Goal: Task Accomplishment & Management: Complete application form

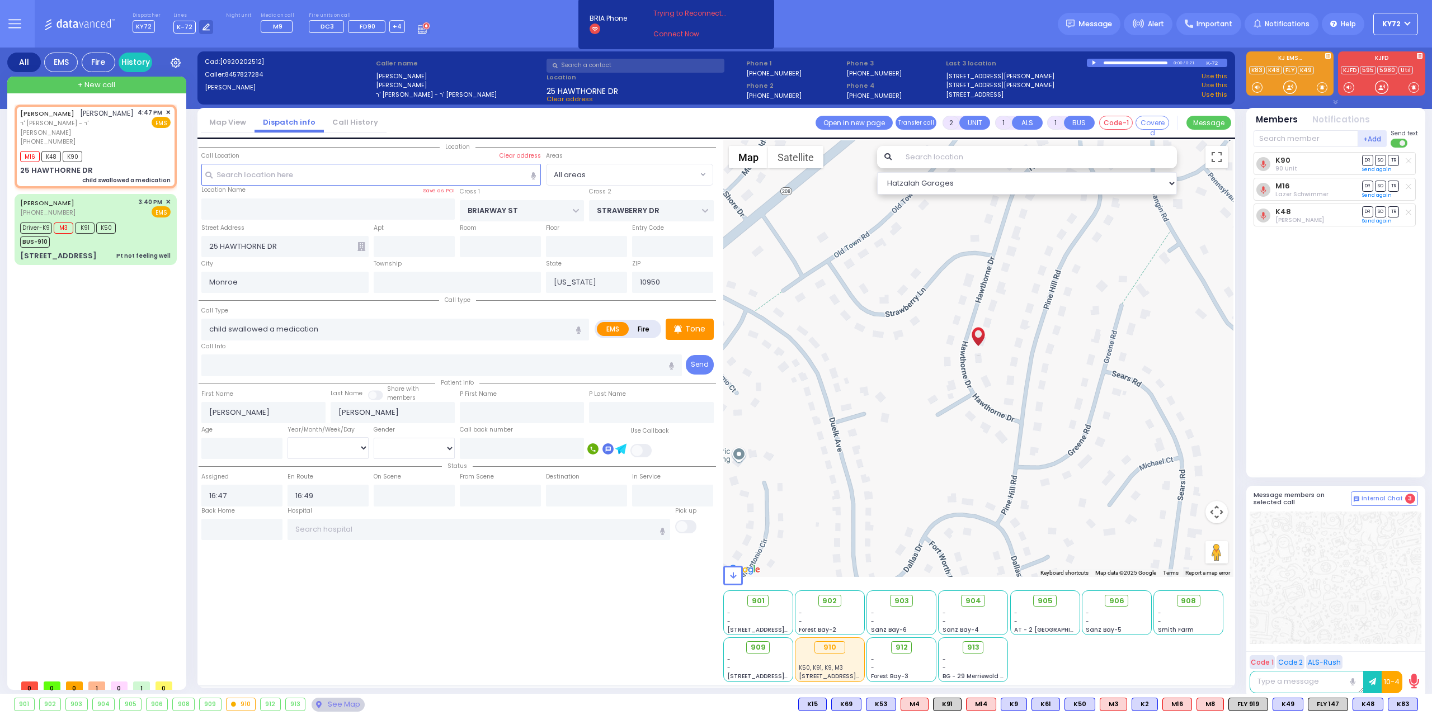
select select
click at [168, 111] on span "✕" at bounding box center [168, 113] width 5 height 10
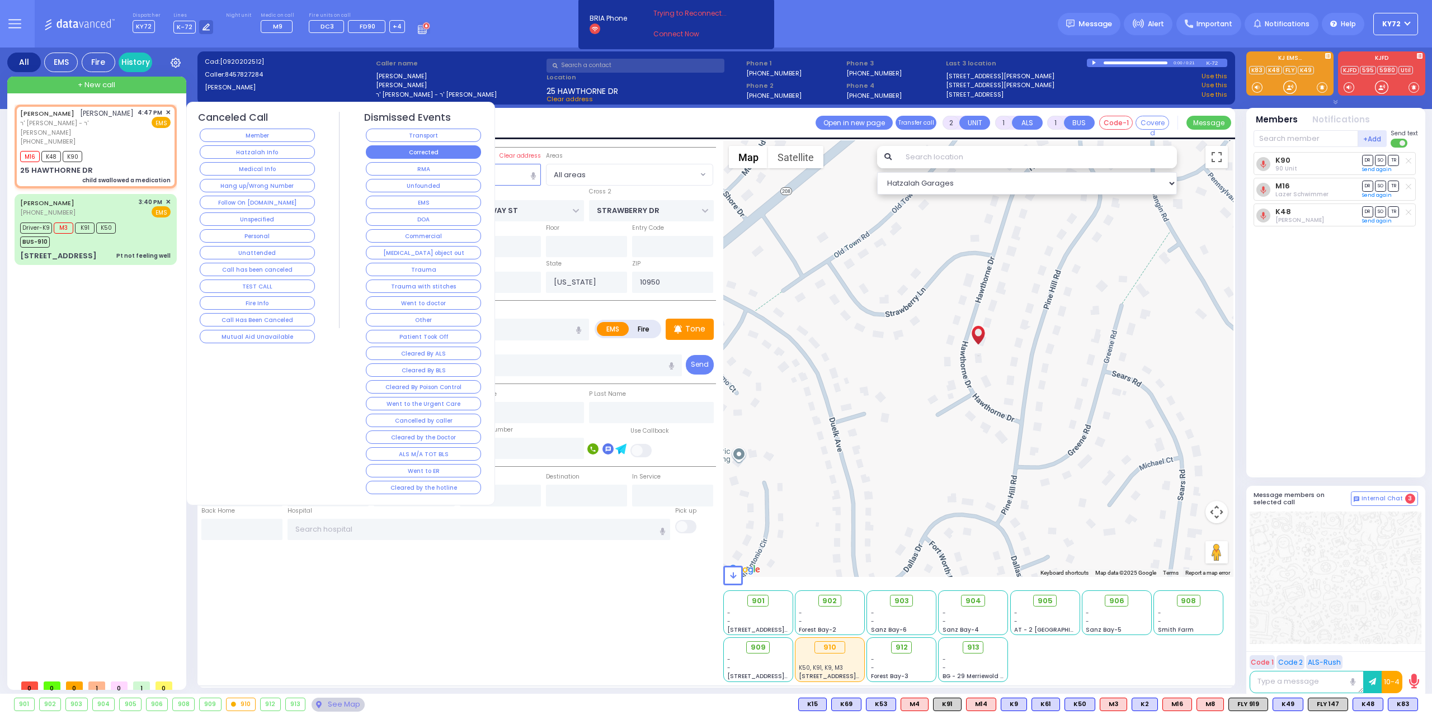
click at [390, 157] on button "Corrected" at bounding box center [423, 151] width 115 height 13
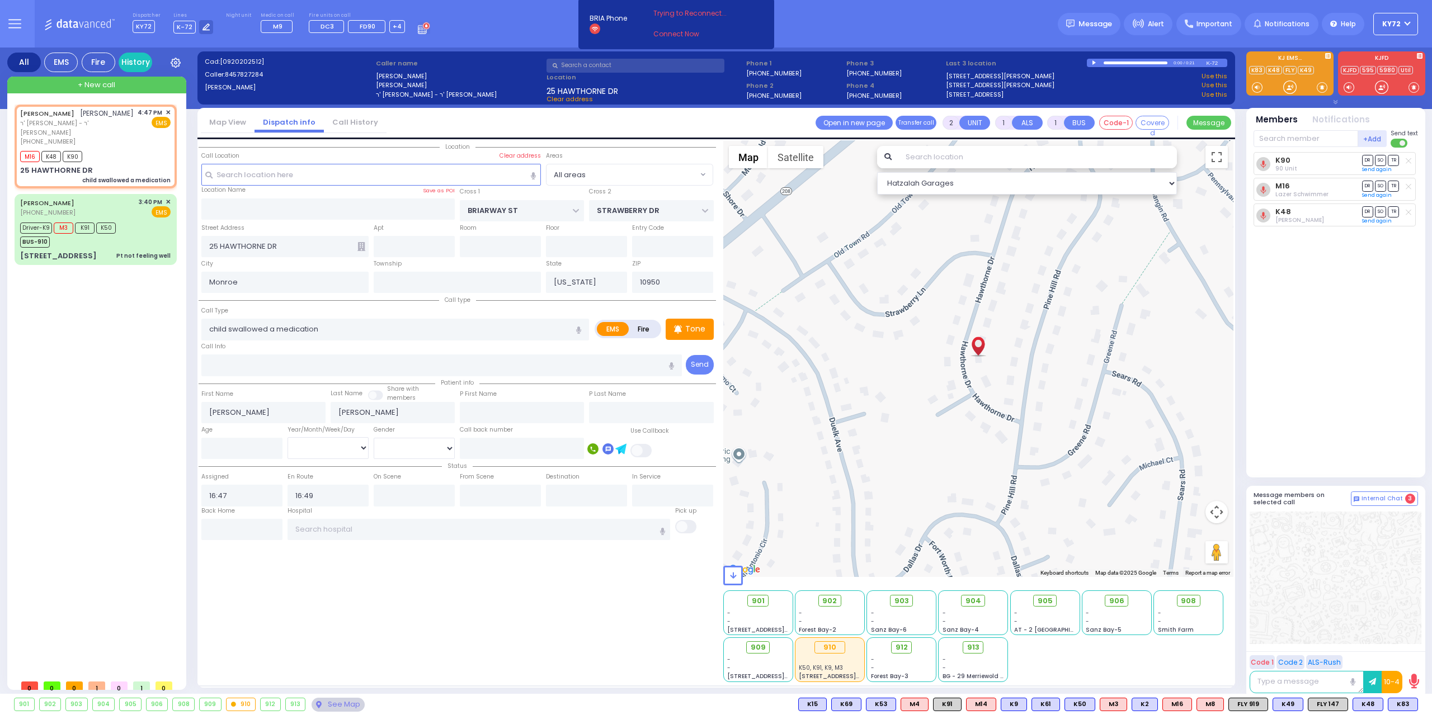
select select
radio input "true"
select select
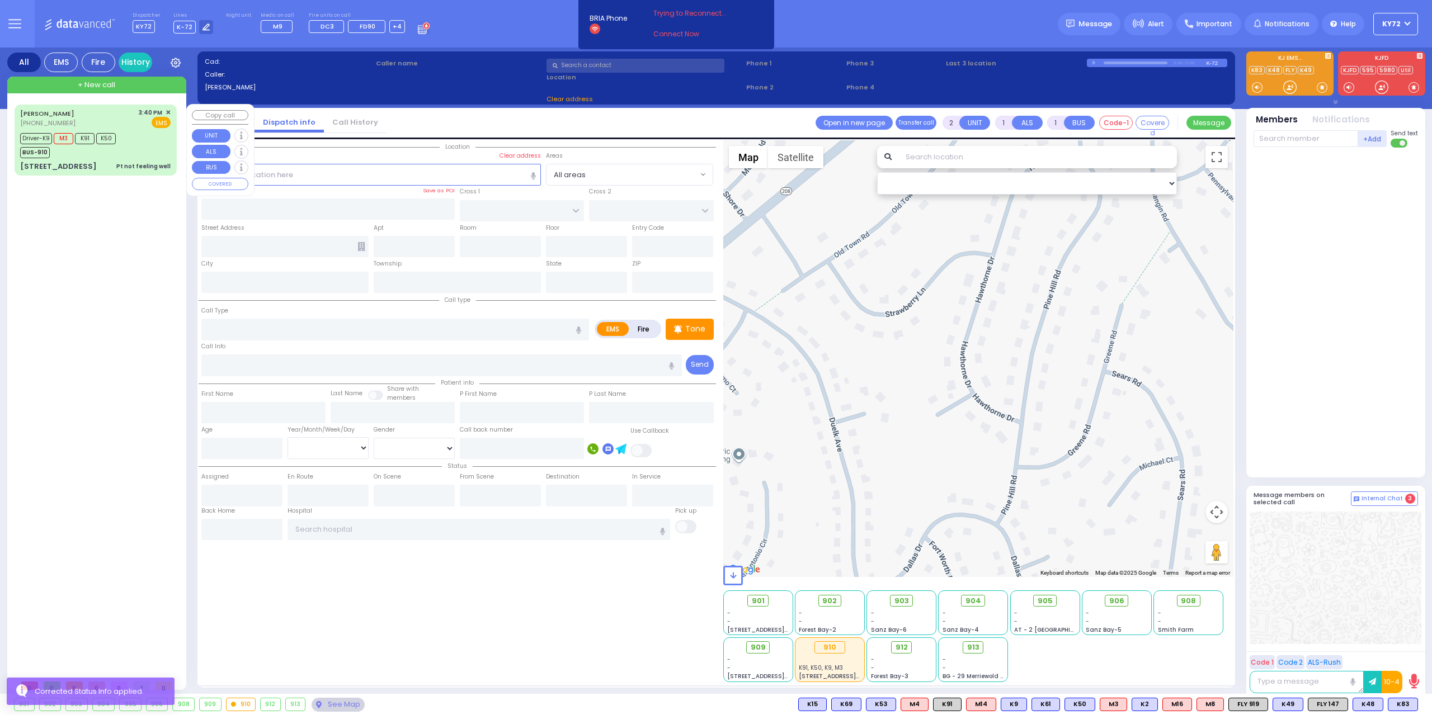
click at [121, 161] on div "Pt not feeling well" at bounding box center [143, 166] width 54 height 11
type input "6"
select select
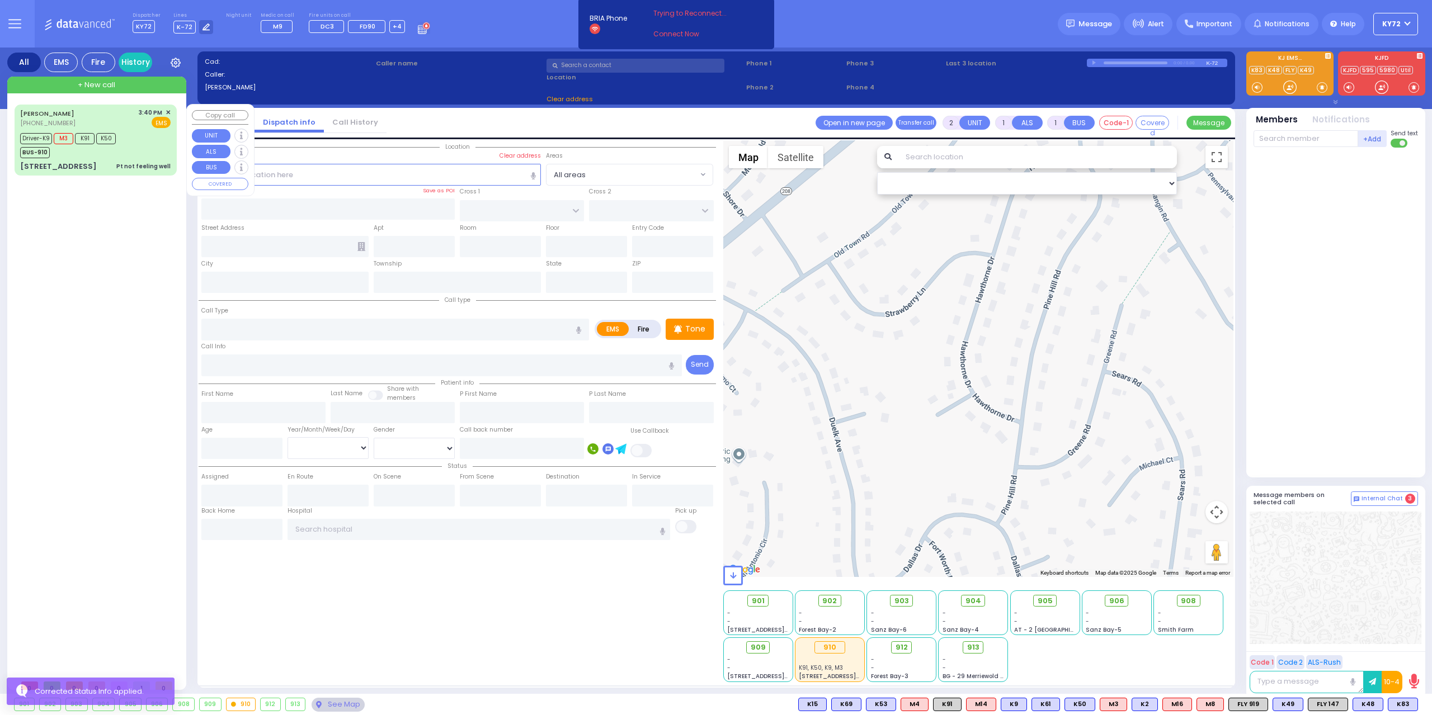
type input "Pt not feeling well"
radio input "true"
type input "MOSHE ARYE"
type input "GUTTMAN"
type input "[PERSON_NAME]"
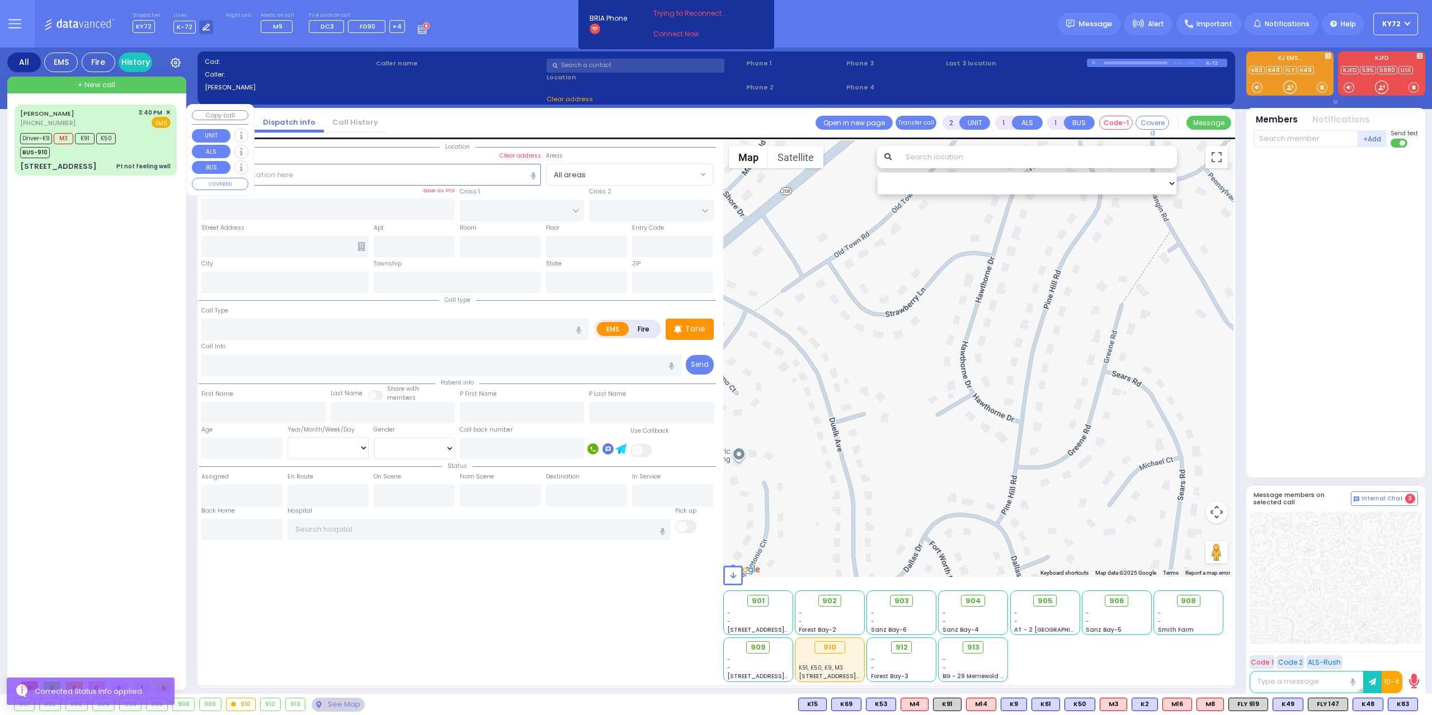
type input "[PERSON_NAME]"
type input "26"
select select "Year"
select select "[DEMOGRAPHIC_DATA]"
type input "15:40"
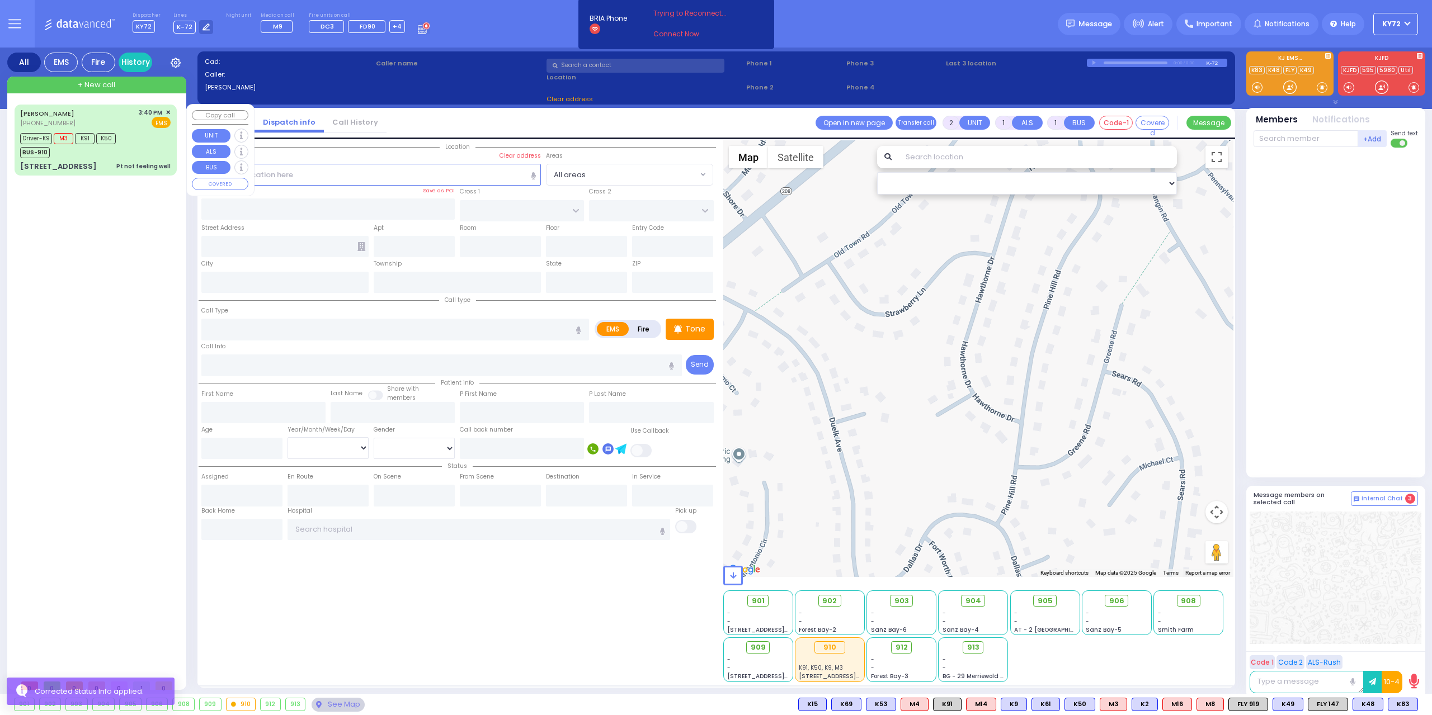
type input "15:43"
type input "16:16"
type input "16:52"
type input "17:15"
type input "17:27"
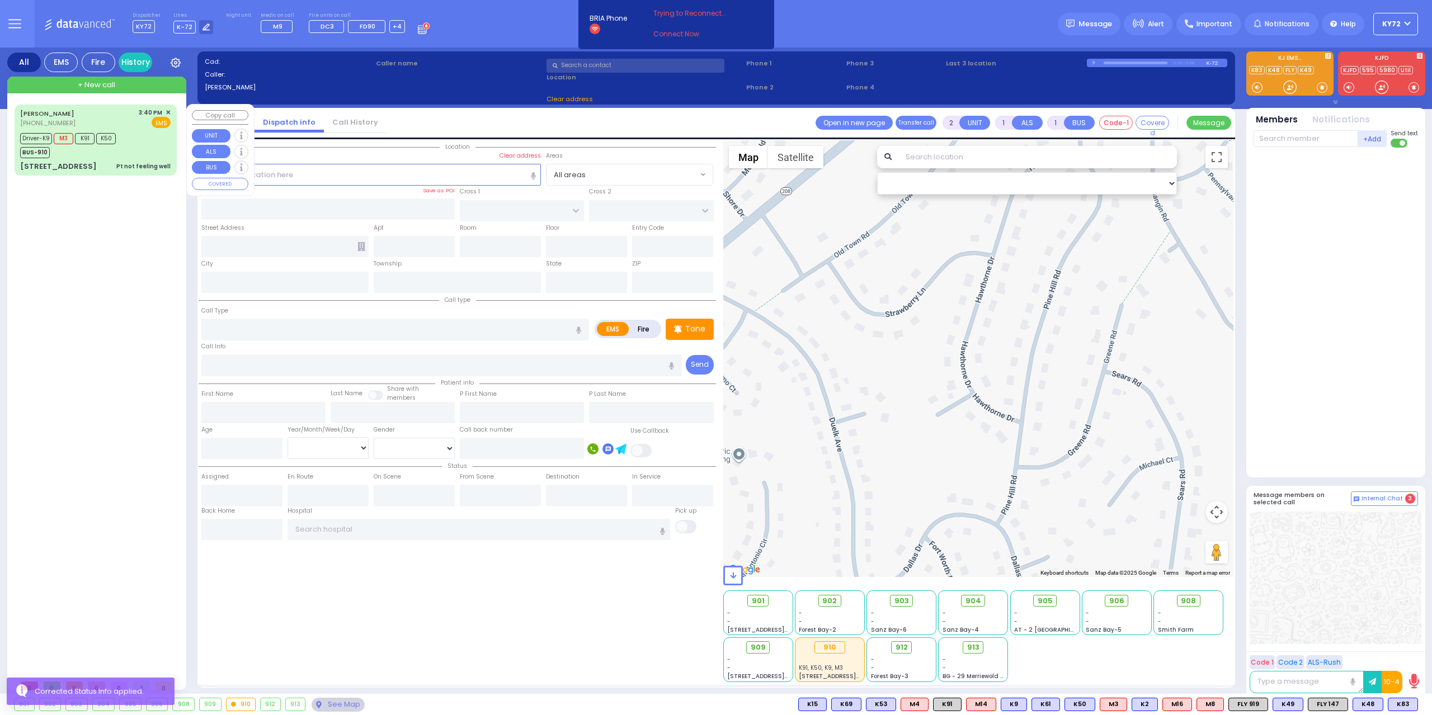
type input "Good Samaritan Hospital 257 Lafayette Avenue 8457909405 Suffern"
select select "Hatzalah Garages"
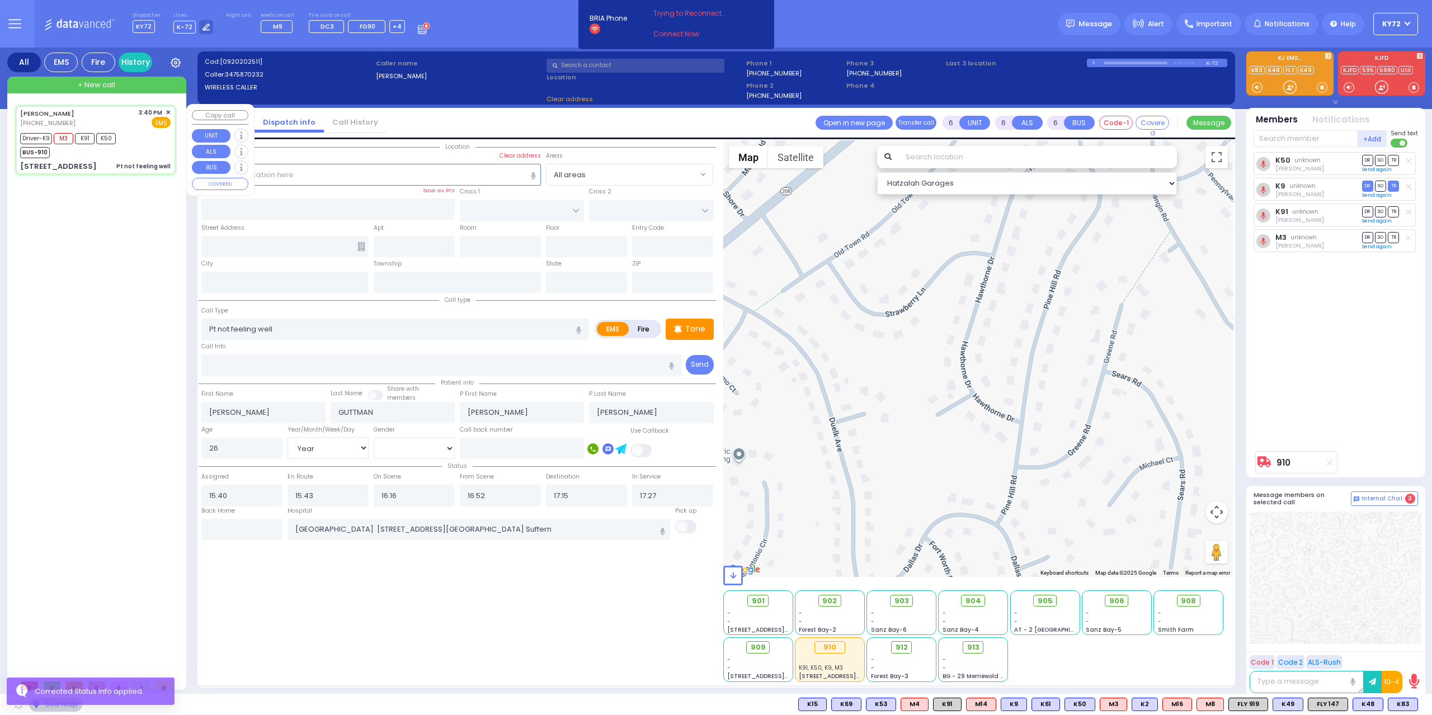
type input "S.M. ROSMER RD"
type input "CHUST RD"
type input "8 MAGLENITZ ST"
type input "102"
type input "Monroe"
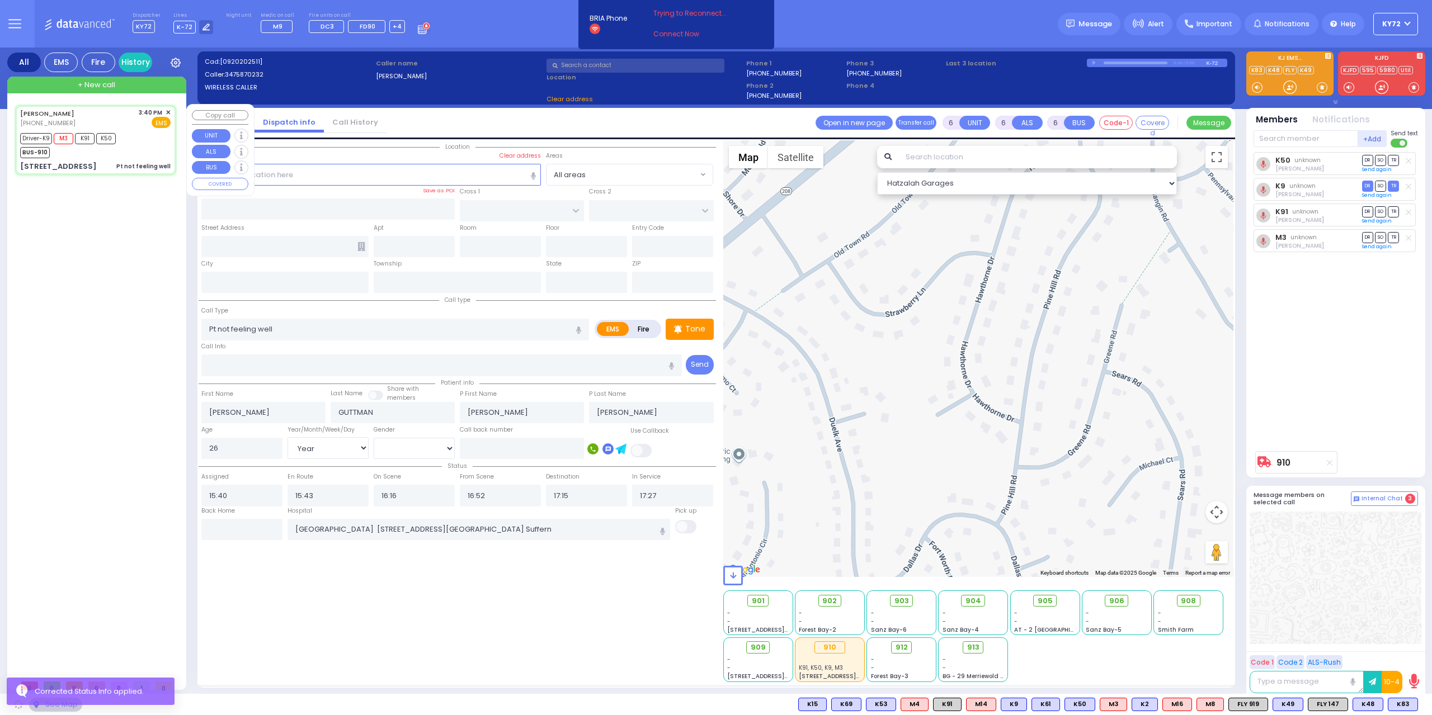
type input "New York"
type input "10950"
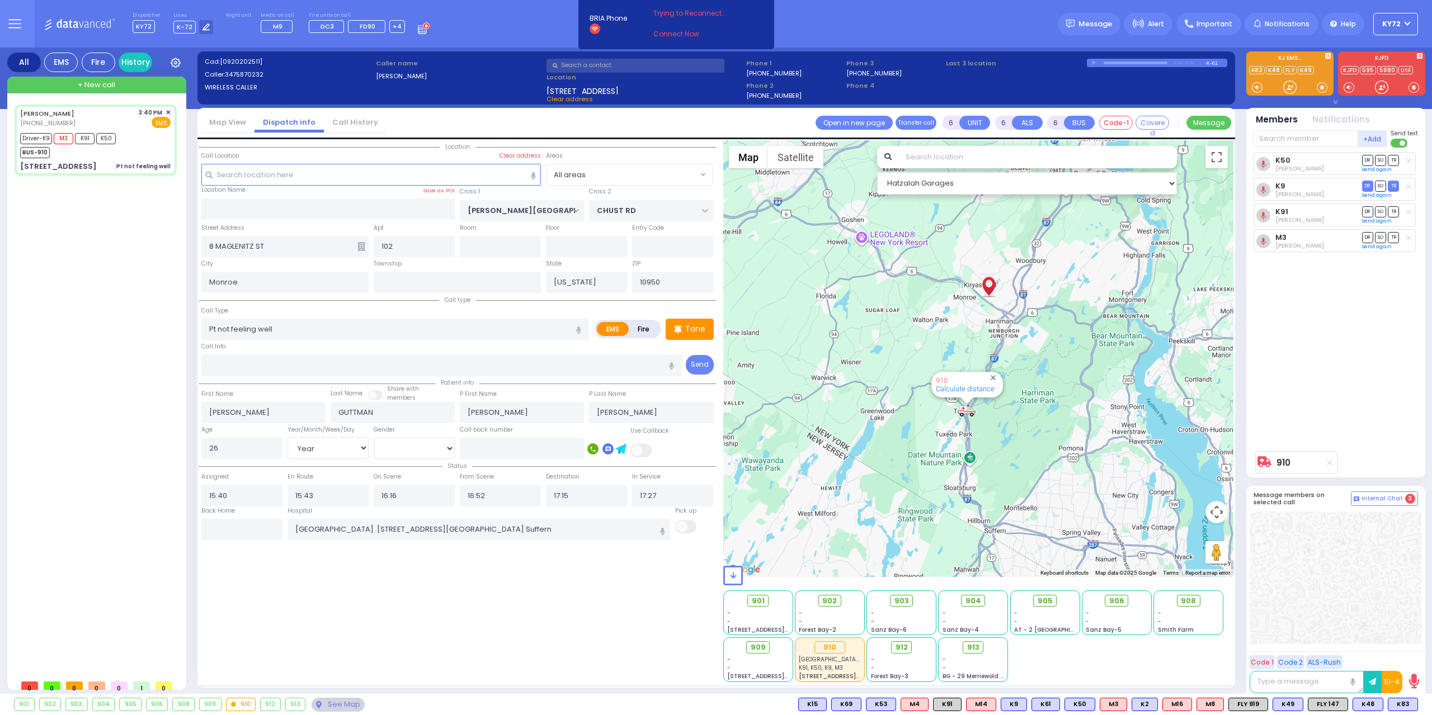
click at [81, 90] on span "+ New call" at bounding box center [96, 84] width 37 height 11
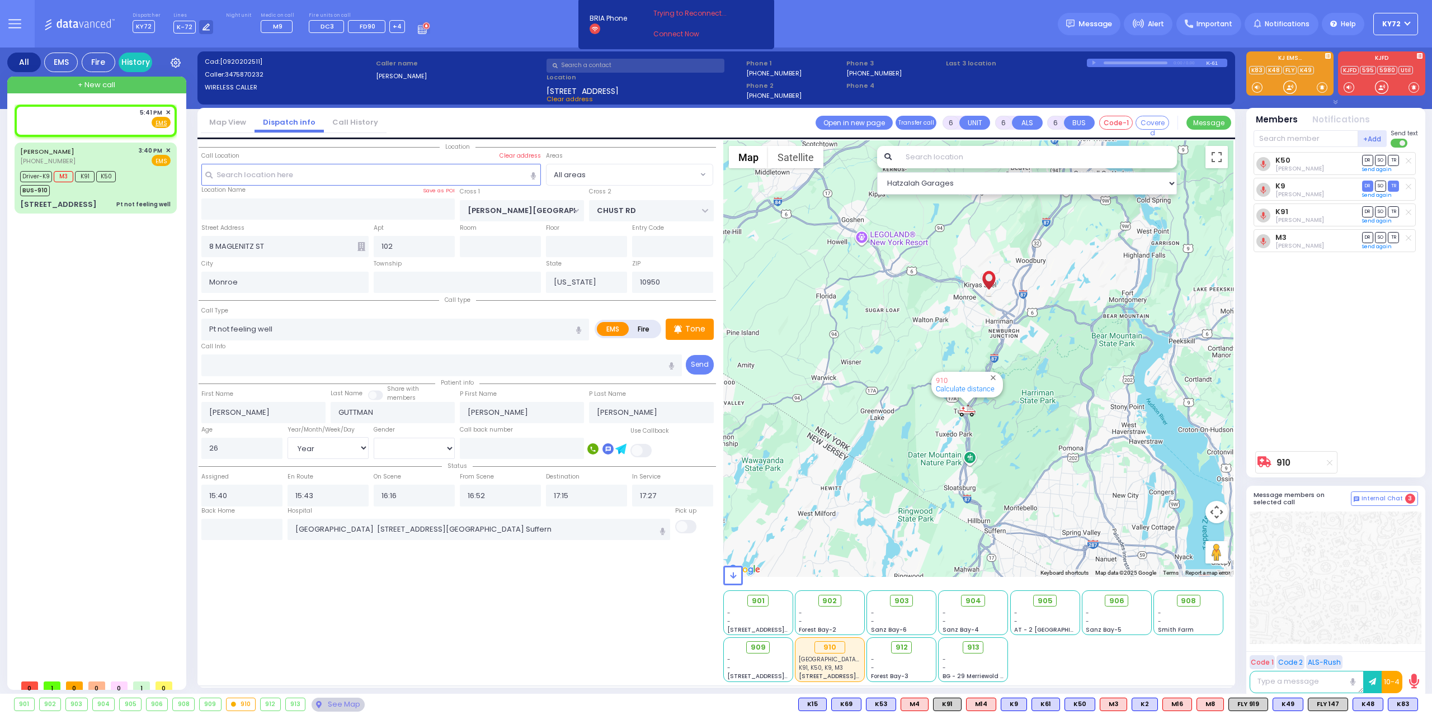
type input "2"
type input "1"
select select
radio input "true"
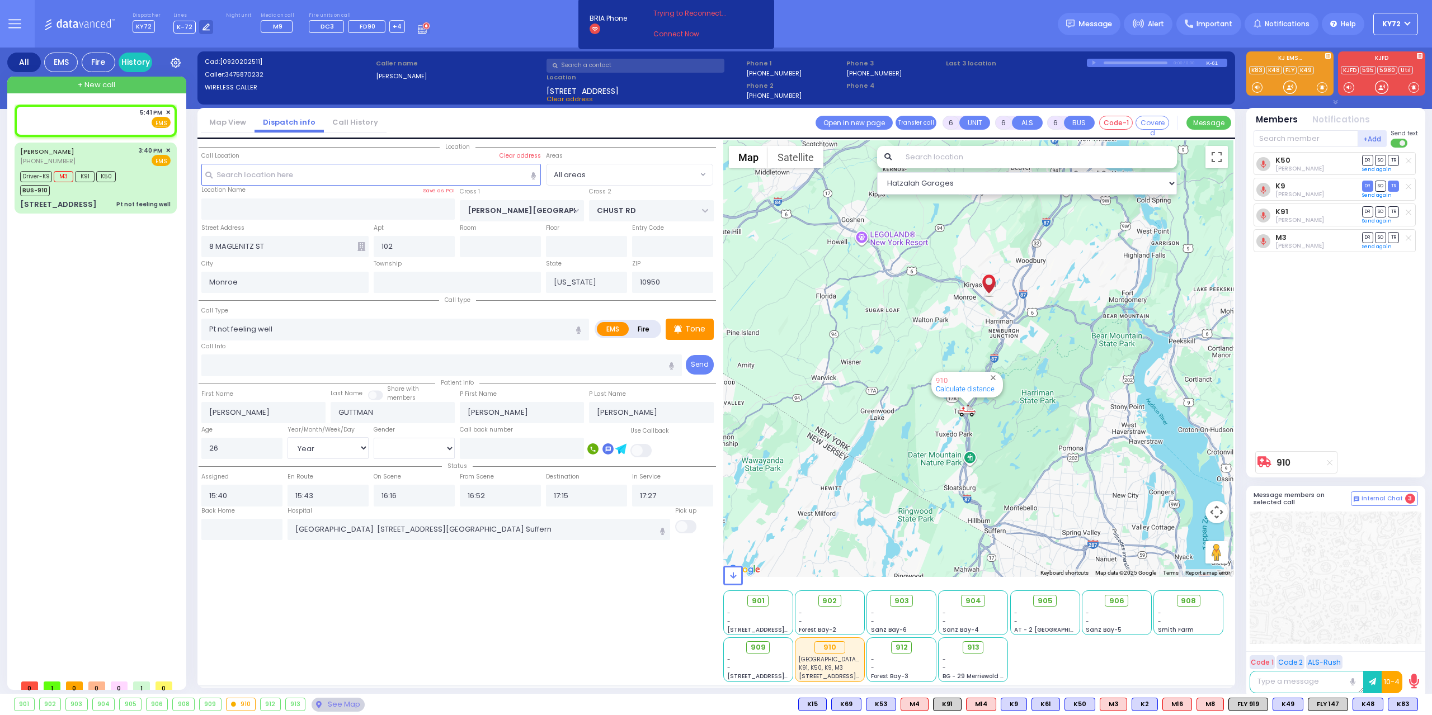
select select
type input "17:41"
select select "Hatzalah Garages"
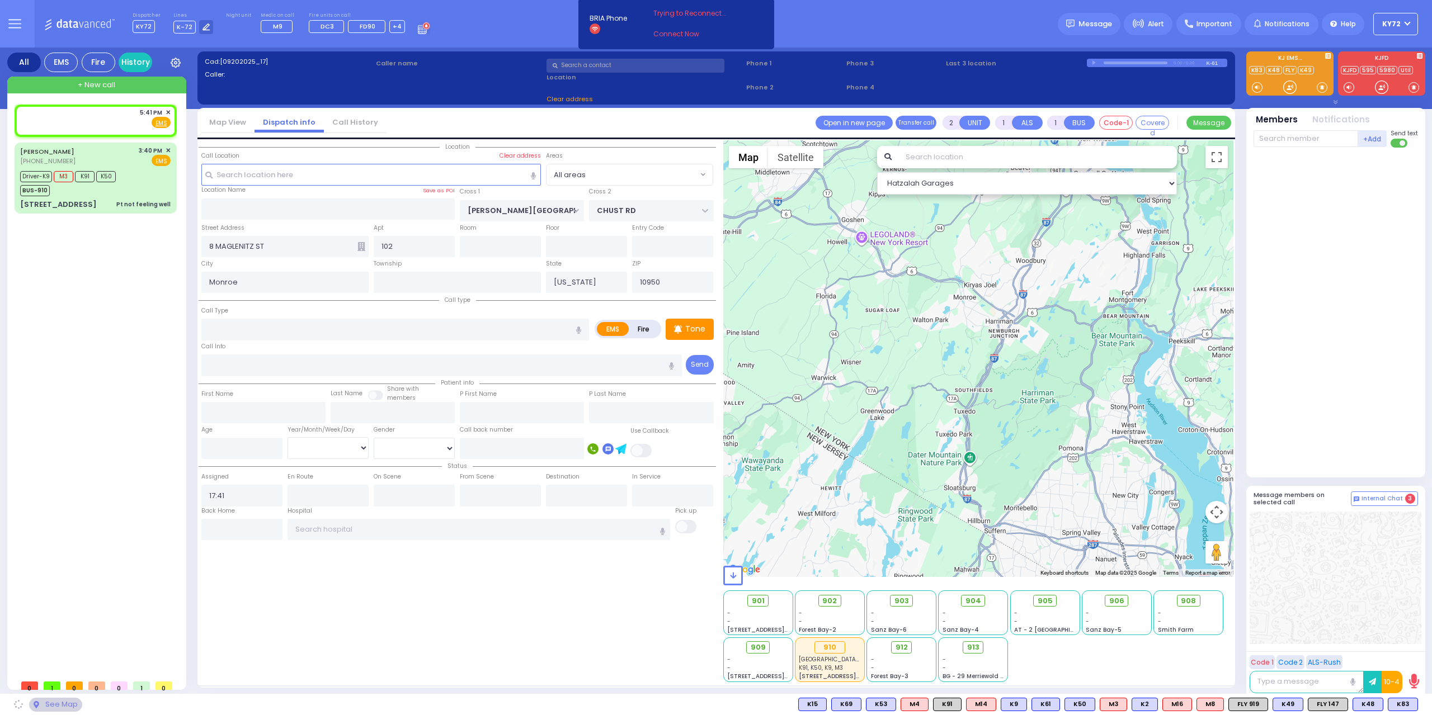
select select
radio input "true"
select select
select select "Hatzalah Garages"
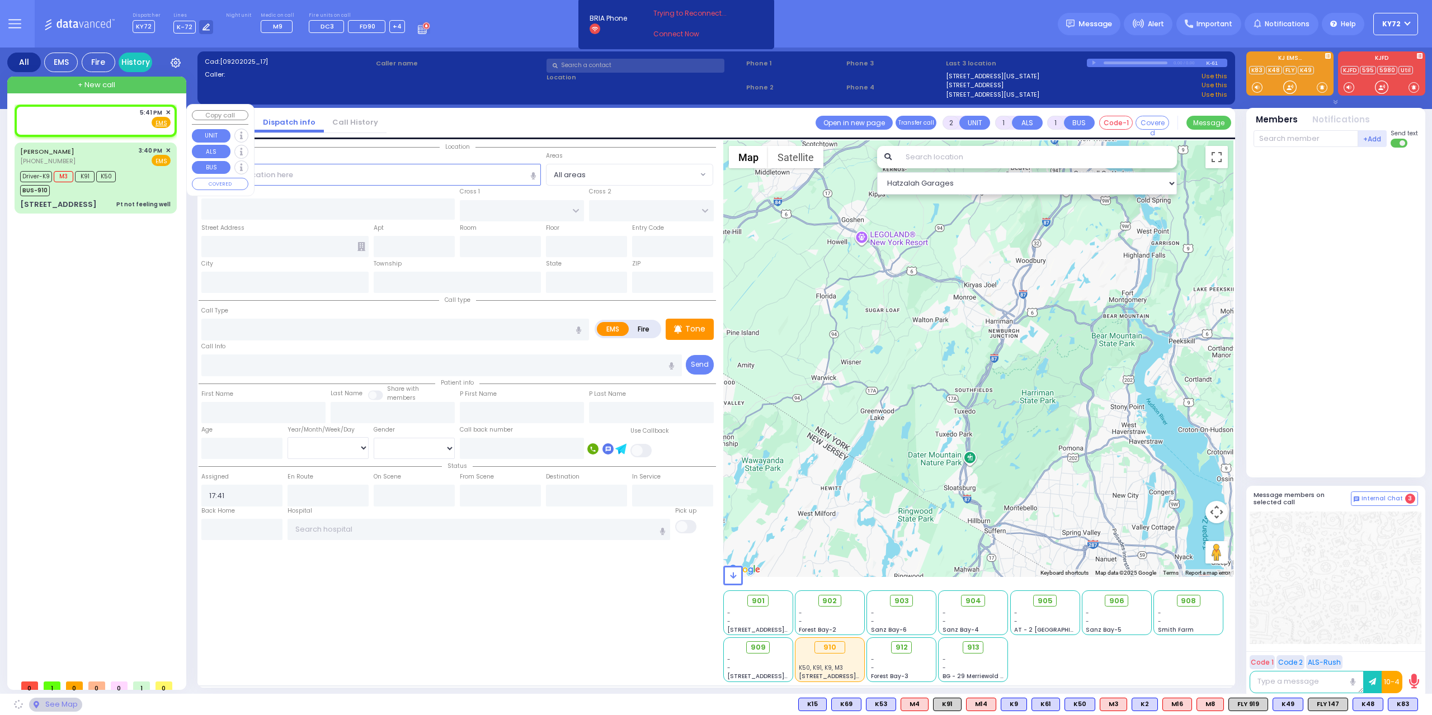
click at [96, 124] on div "5:41 PM ✕ Fire EMS" at bounding box center [95, 118] width 150 height 21
select select
radio input "true"
select select
select select "Hatzalah Garages"
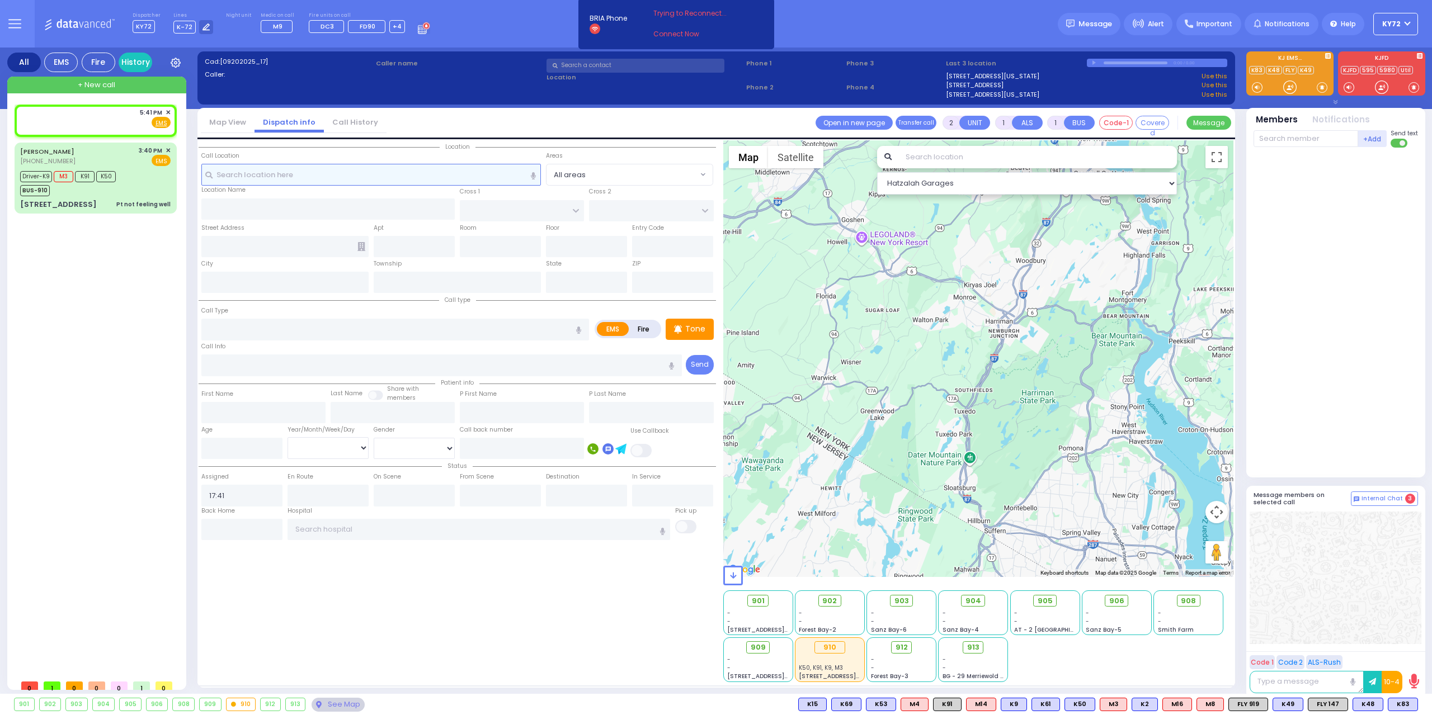
click at [323, 180] on input "text" at bounding box center [371, 174] width 340 height 21
click at [169, 109] on span "✕" at bounding box center [168, 113] width 5 height 10
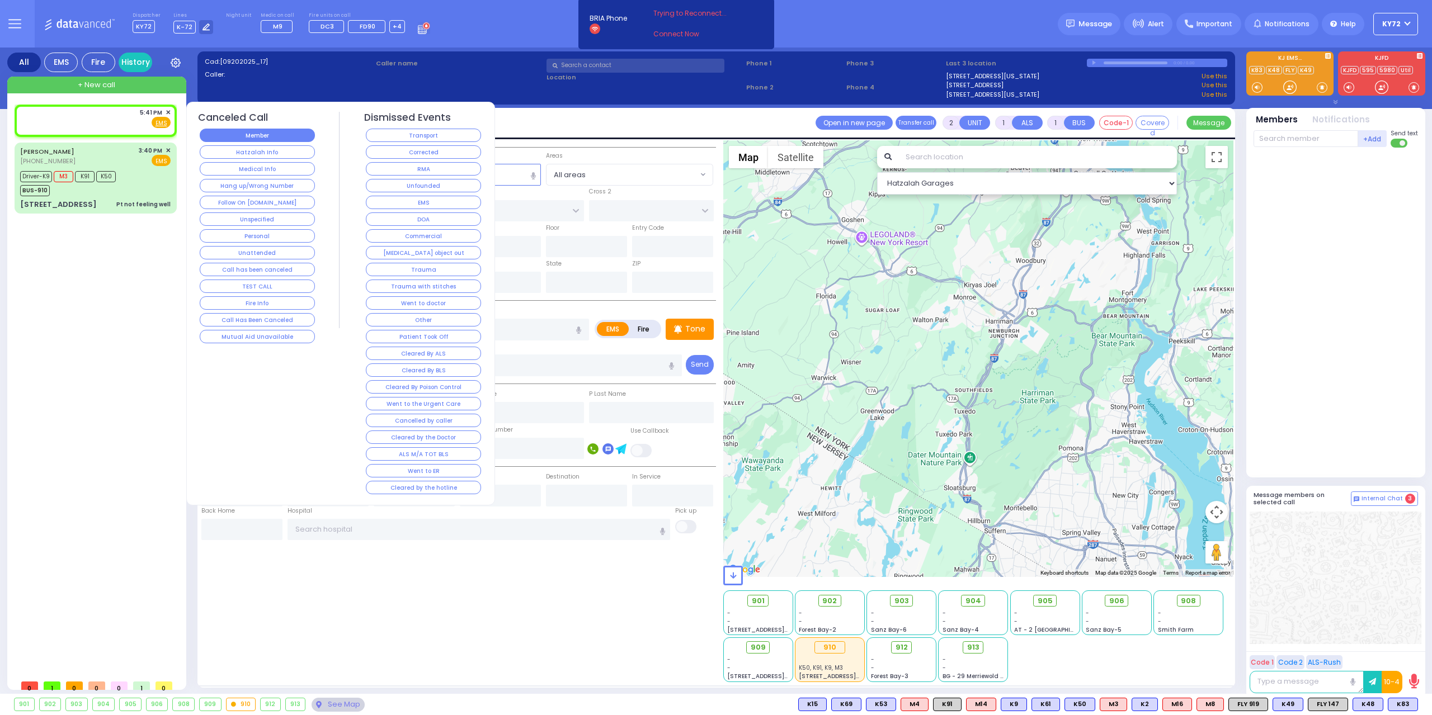
click at [240, 138] on button "Member" at bounding box center [257, 135] width 115 height 13
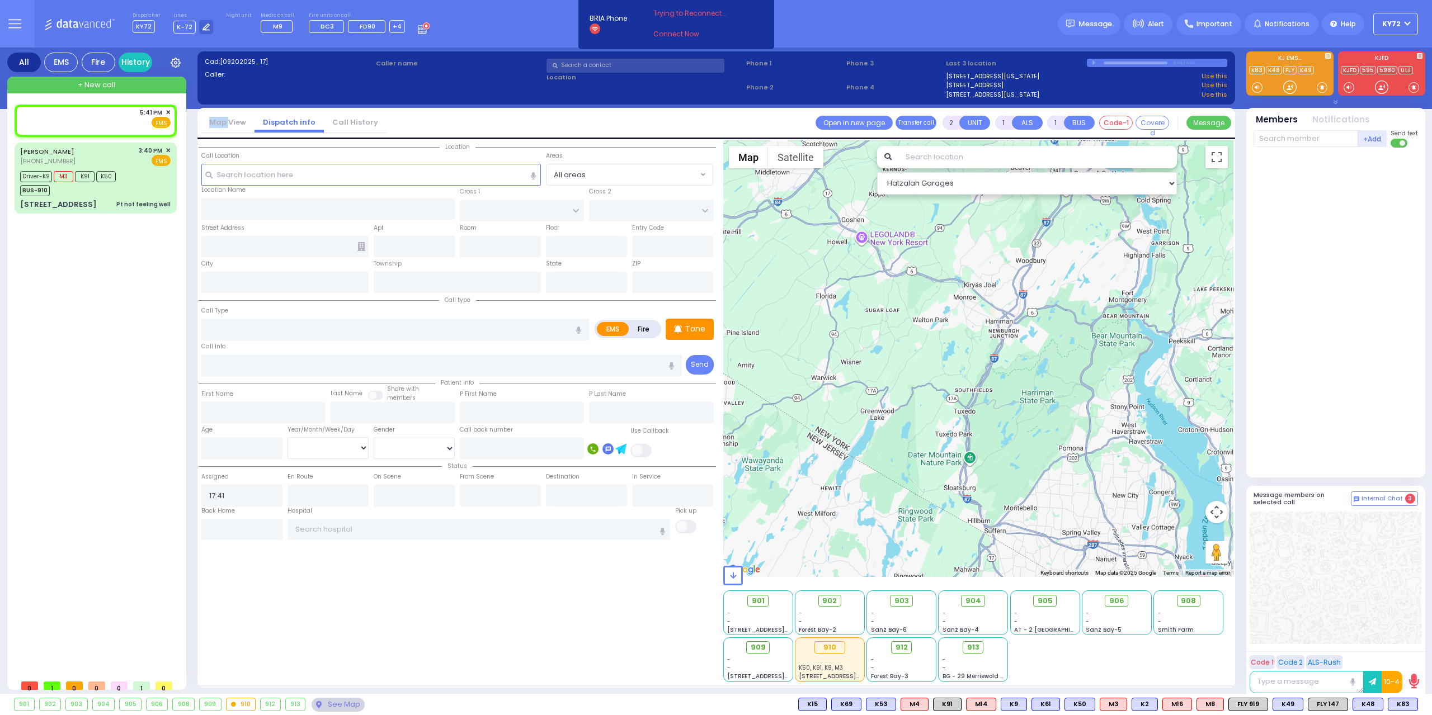
click at [240, 138] on div "Map View Dispatch info Call History Assign communicator with county Assign comm…" at bounding box center [715, 123] width 1037 height 31
select select
radio input "true"
select select
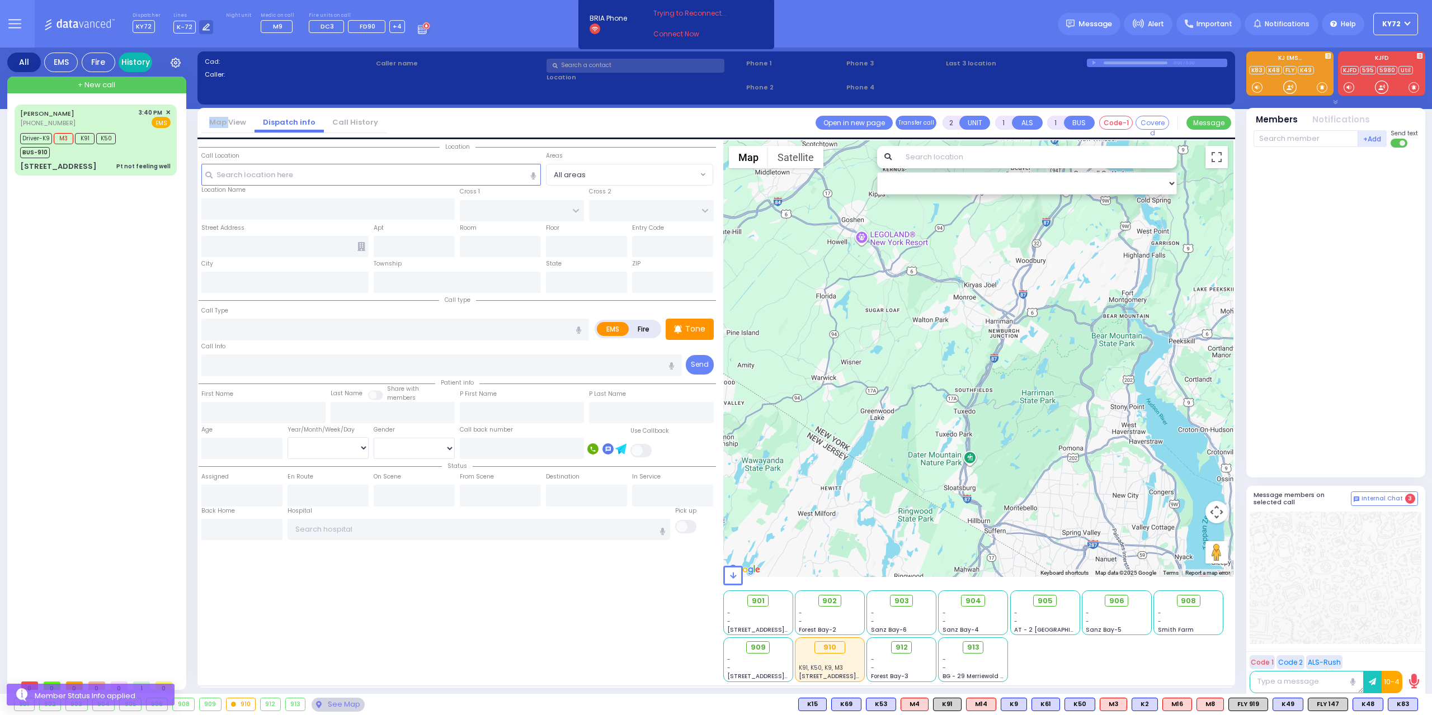
click at [144, 58] on link "History" at bounding box center [136, 63] width 34 height 20
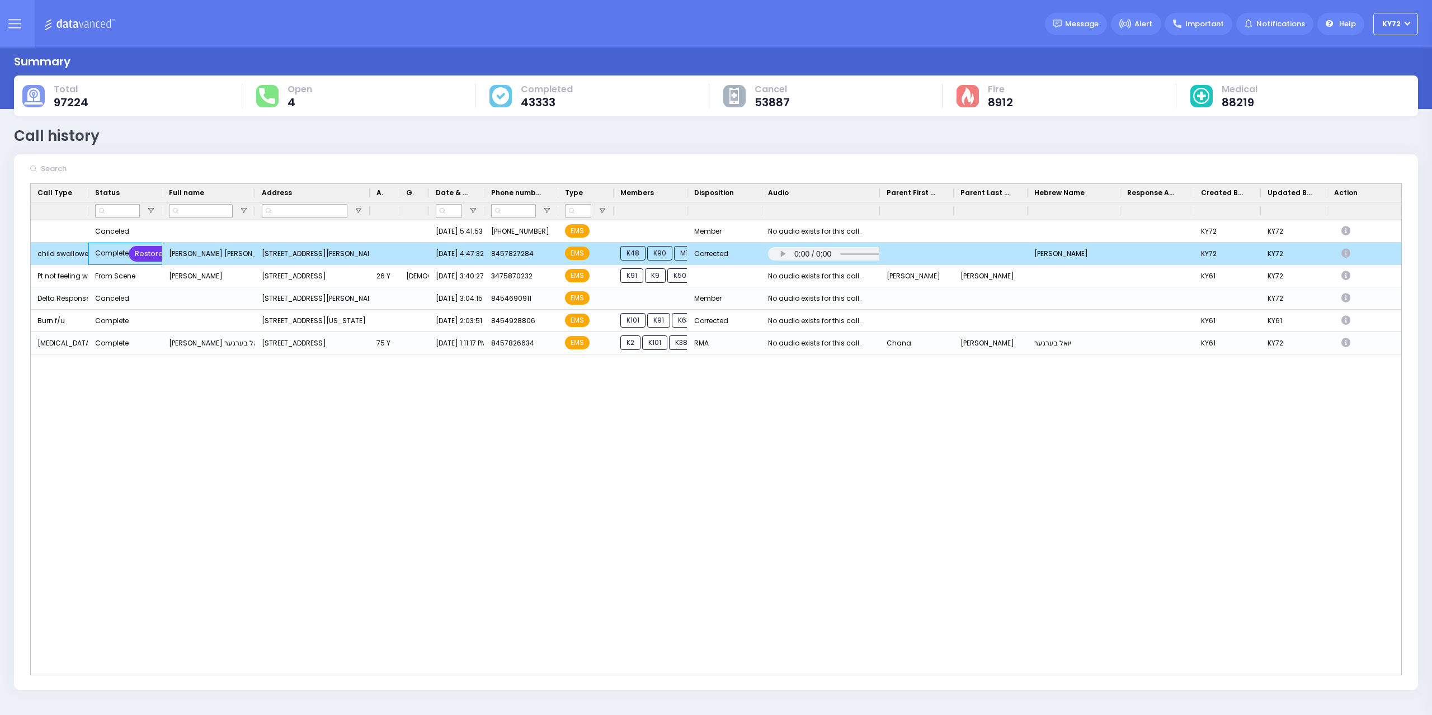
click at [148, 253] on div "Restore" at bounding box center [149, 254] width 41 height 16
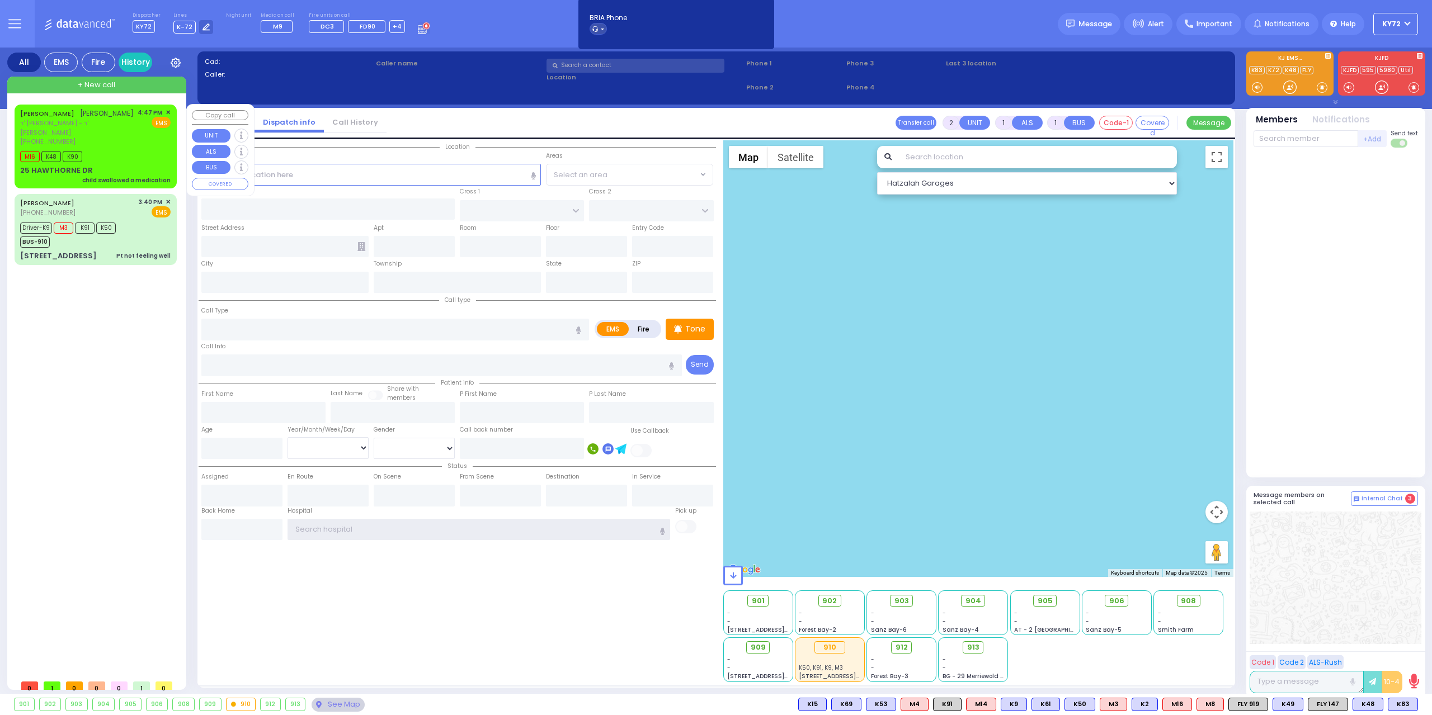
type input "KY72"
click at [133, 165] on div "25 HAWTHORNE DR child swallowed a medication" at bounding box center [95, 175] width 150 height 20
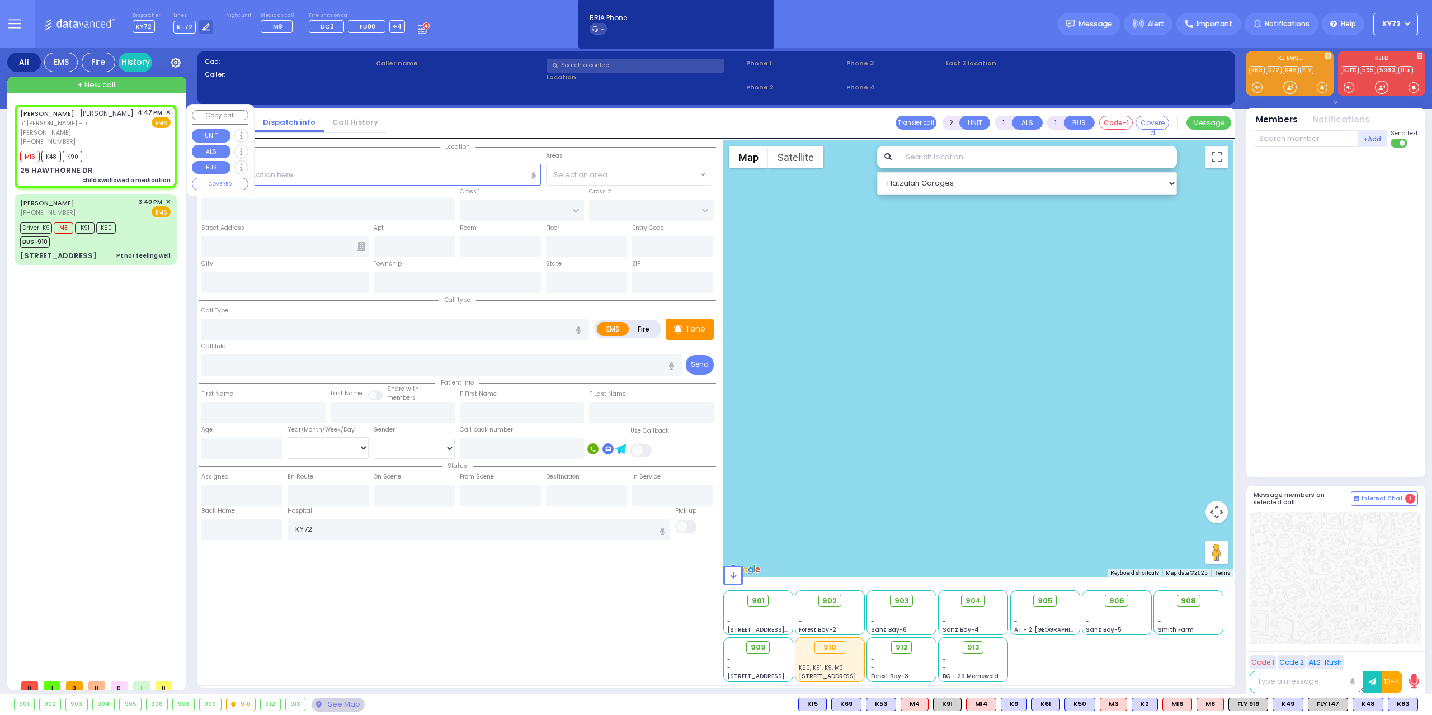
select select
type input "child swallowed a medication"
radio input "true"
type input "SHIMON"
type input "GERTNER"
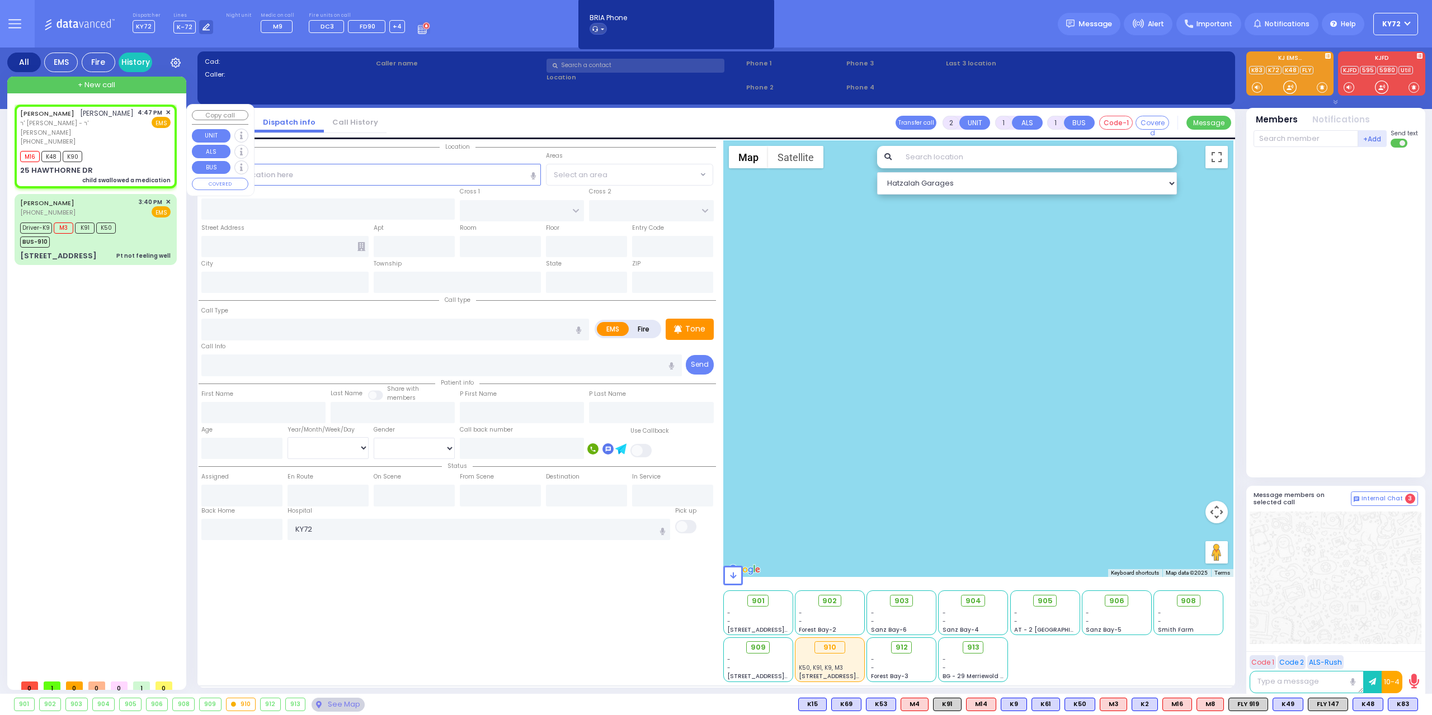
select select
type input "16:47"
type input "16:49"
select select "Hatzalah Garages"
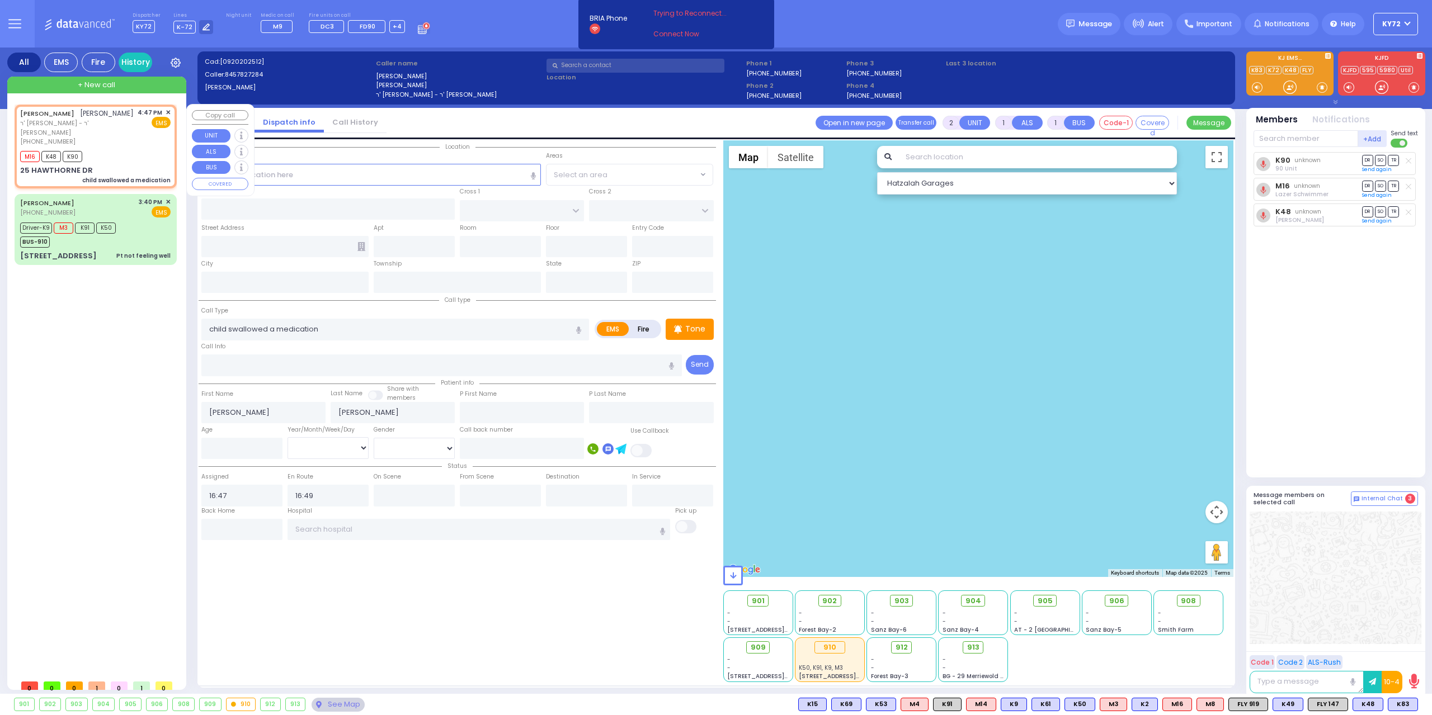
type input "BRIARWAY ST"
type input "STRAWBERRY DR"
type input "25 HAWTHORNE DR"
type input "Monroe"
type input "New York"
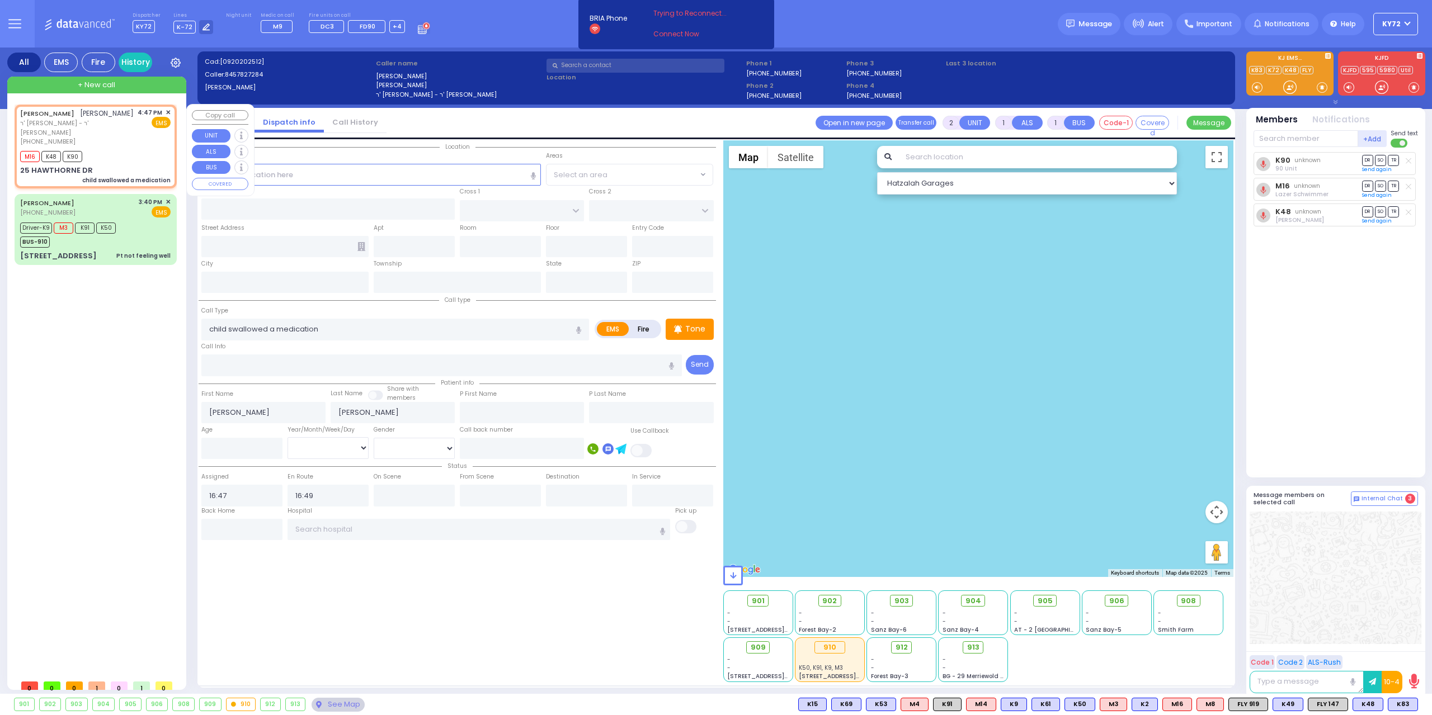
type input "10950"
radio input "true"
select select
select select "Hatzalah Garages"
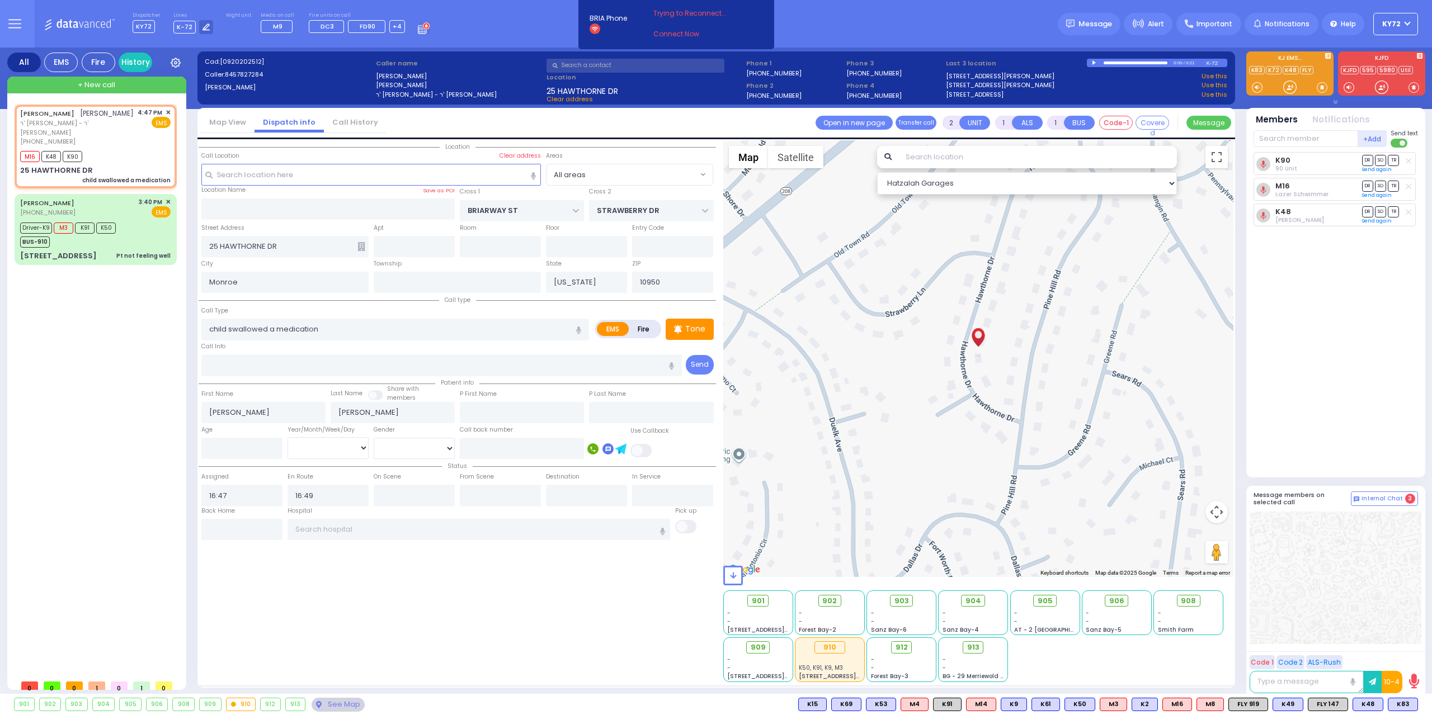
click at [1303, 144] on input "text" at bounding box center [1305, 138] width 105 height 17
click at [1303, 143] on input "text" at bounding box center [1305, 138] width 105 height 17
type input "47"
type input "83"
select select
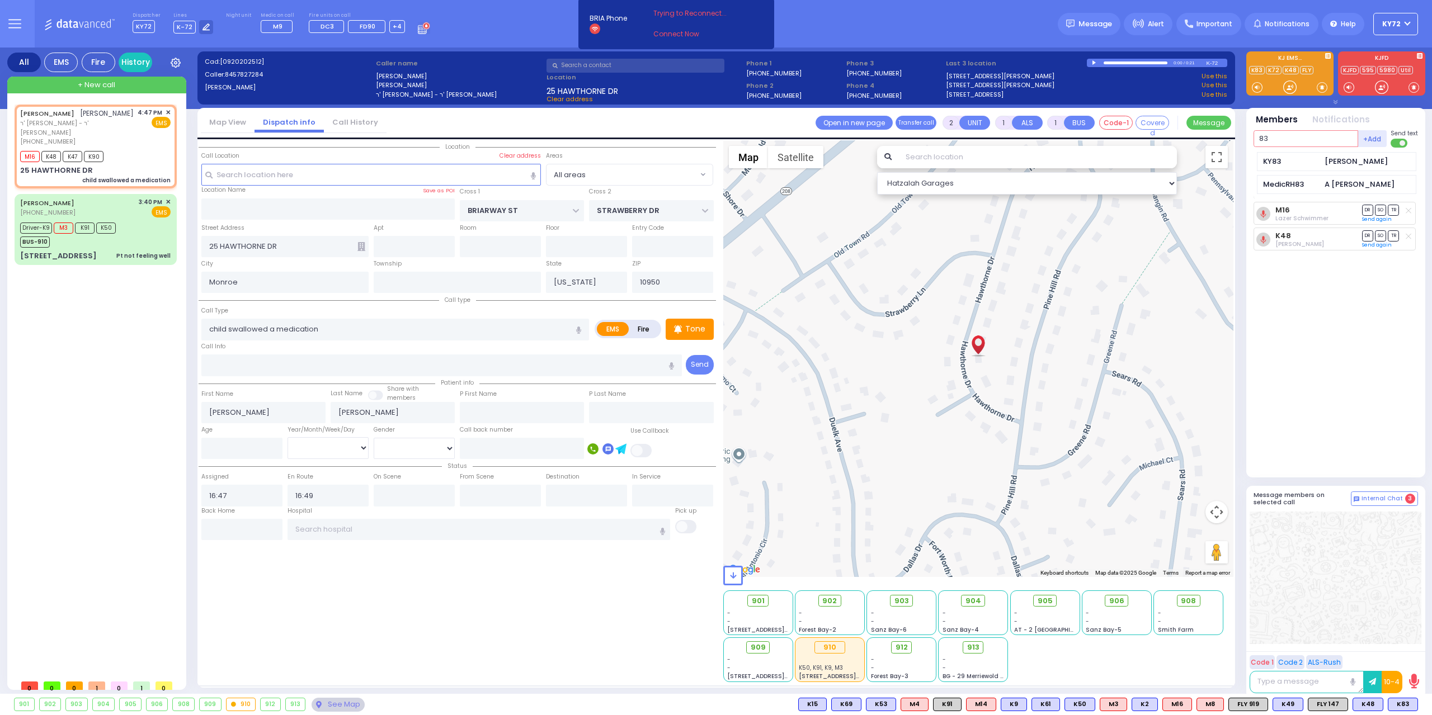
radio input "true"
select select
select select "Hatzalah Garages"
type input "83"
type input "91"
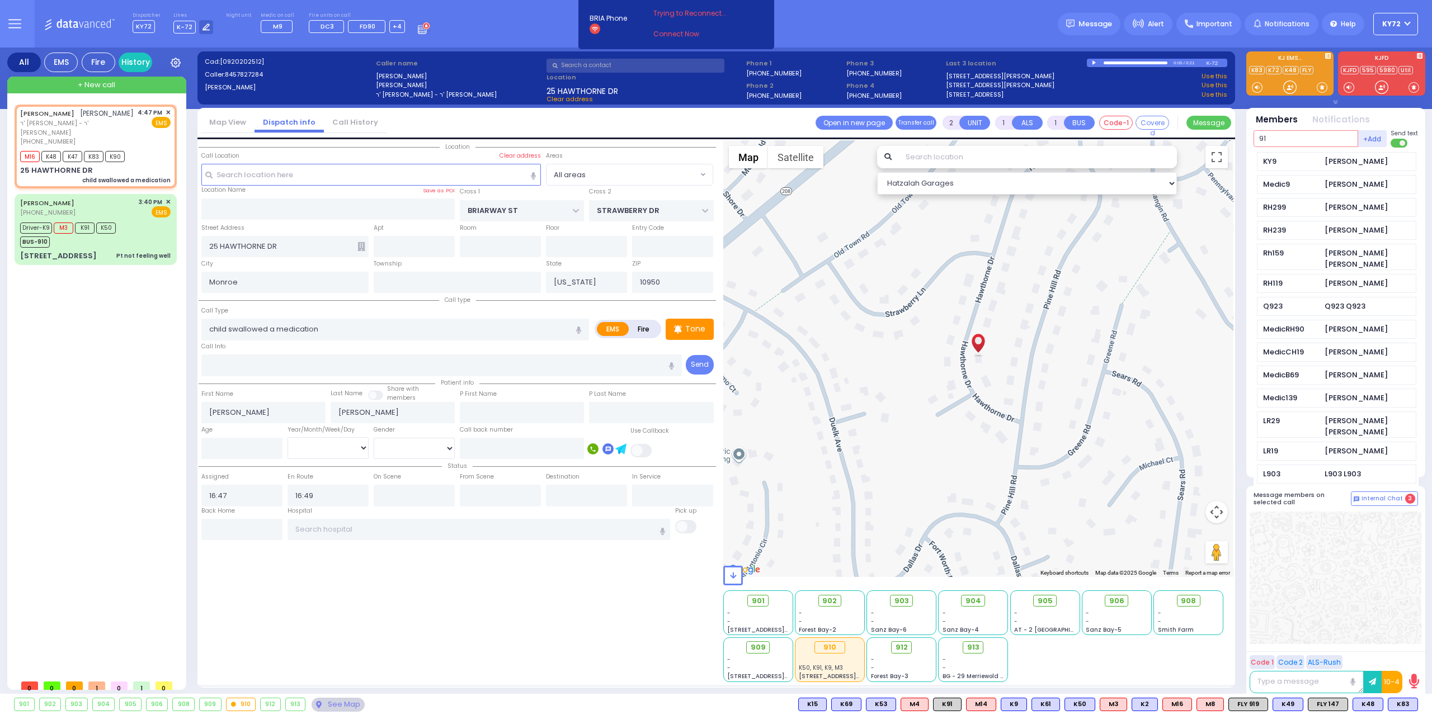
select select
radio input "true"
select select
type input "913"
select select "Hatzalah Garages"
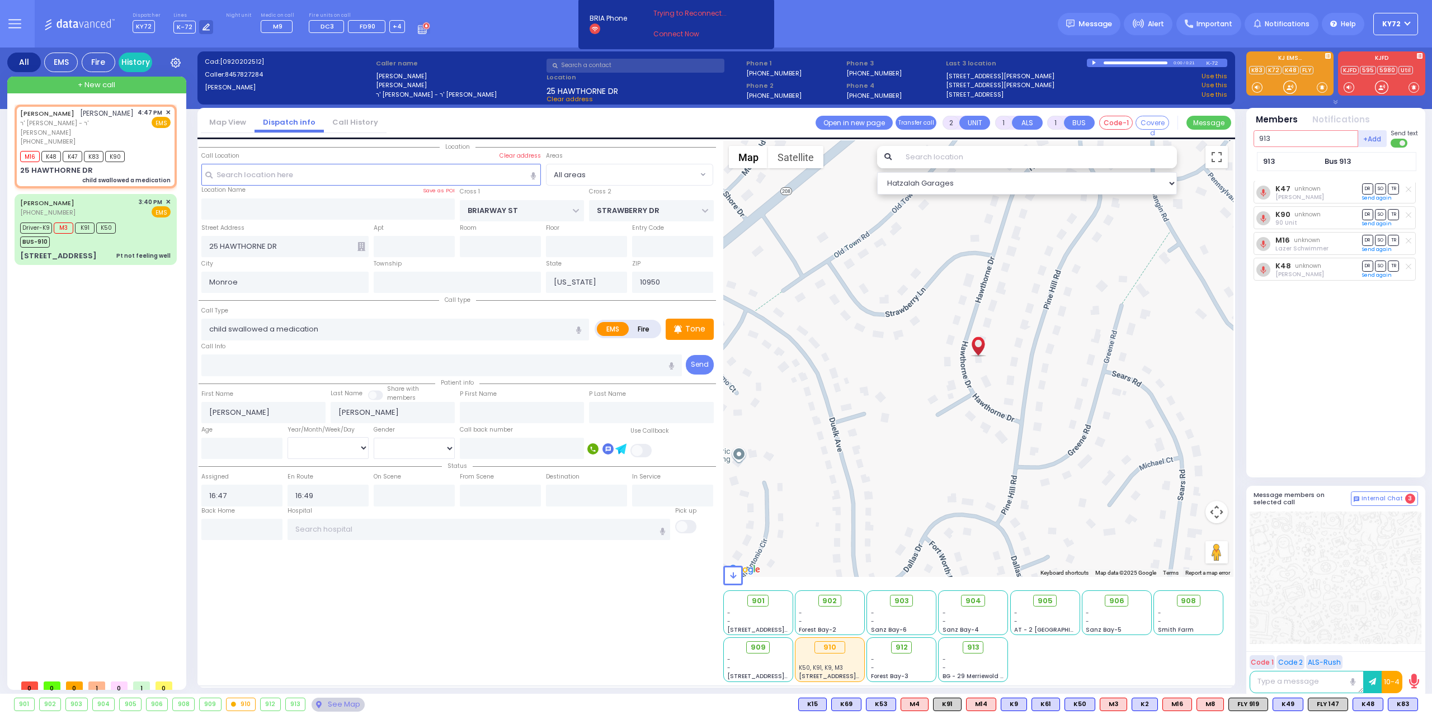
type input "913"
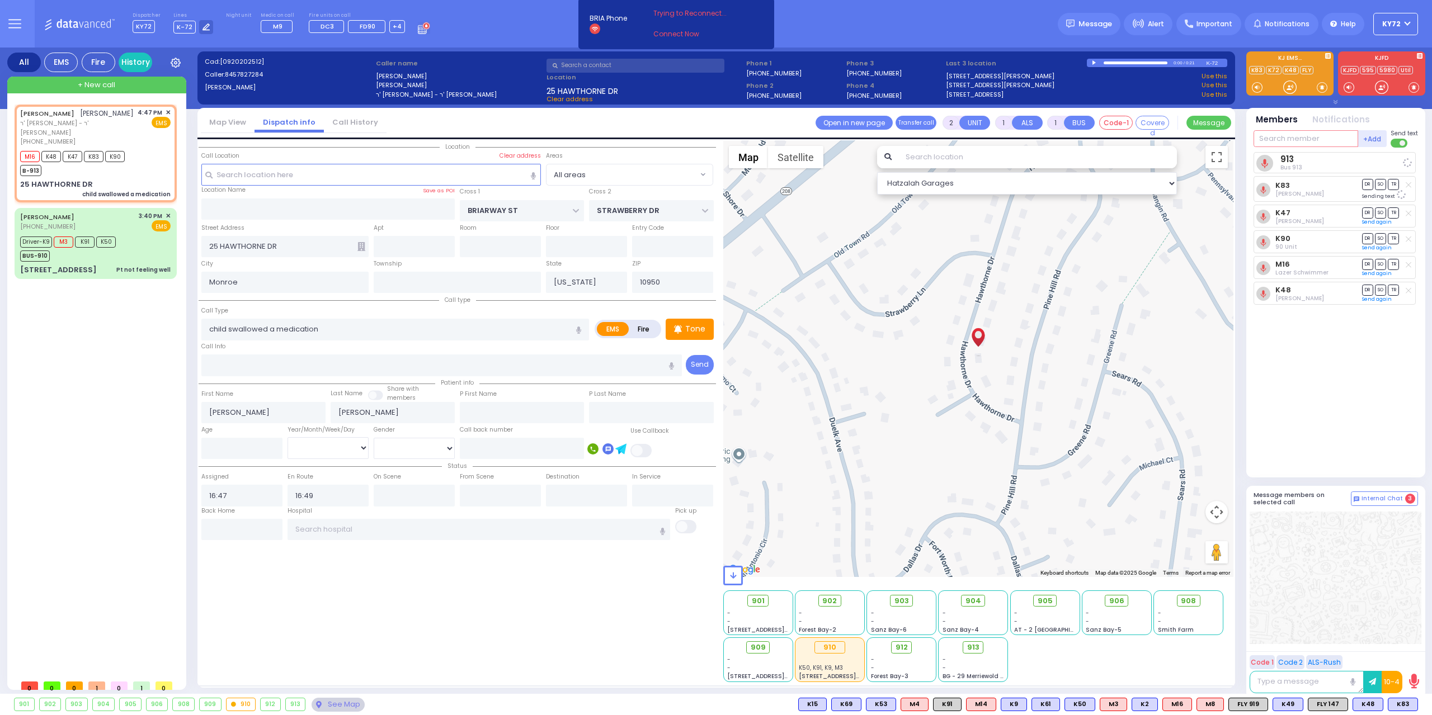
select select
radio input "true"
select select
select select "Hatzalah Garages"
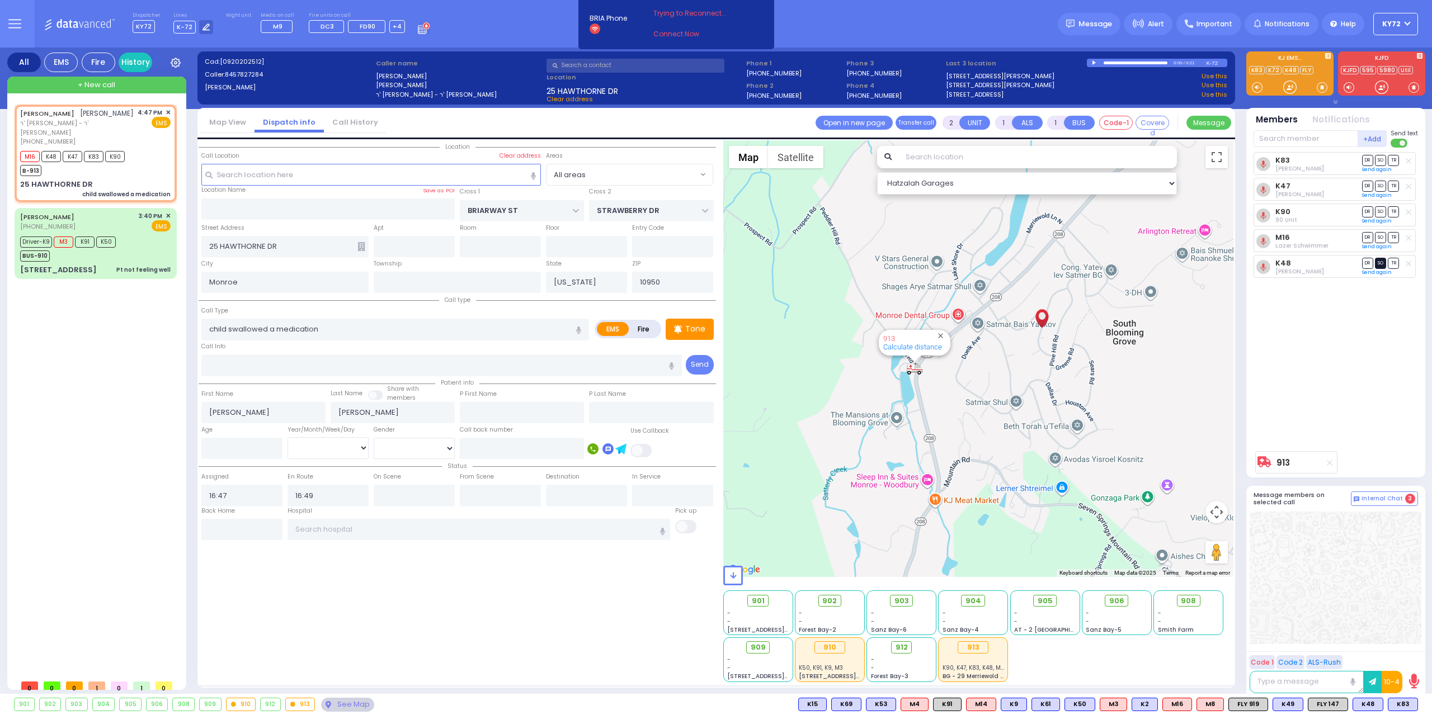
click at [1379, 262] on span "SO" at bounding box center [1380, 263] width 11 height 11
select select
radio input "true"
select select
select select "Hatzalah Garages"
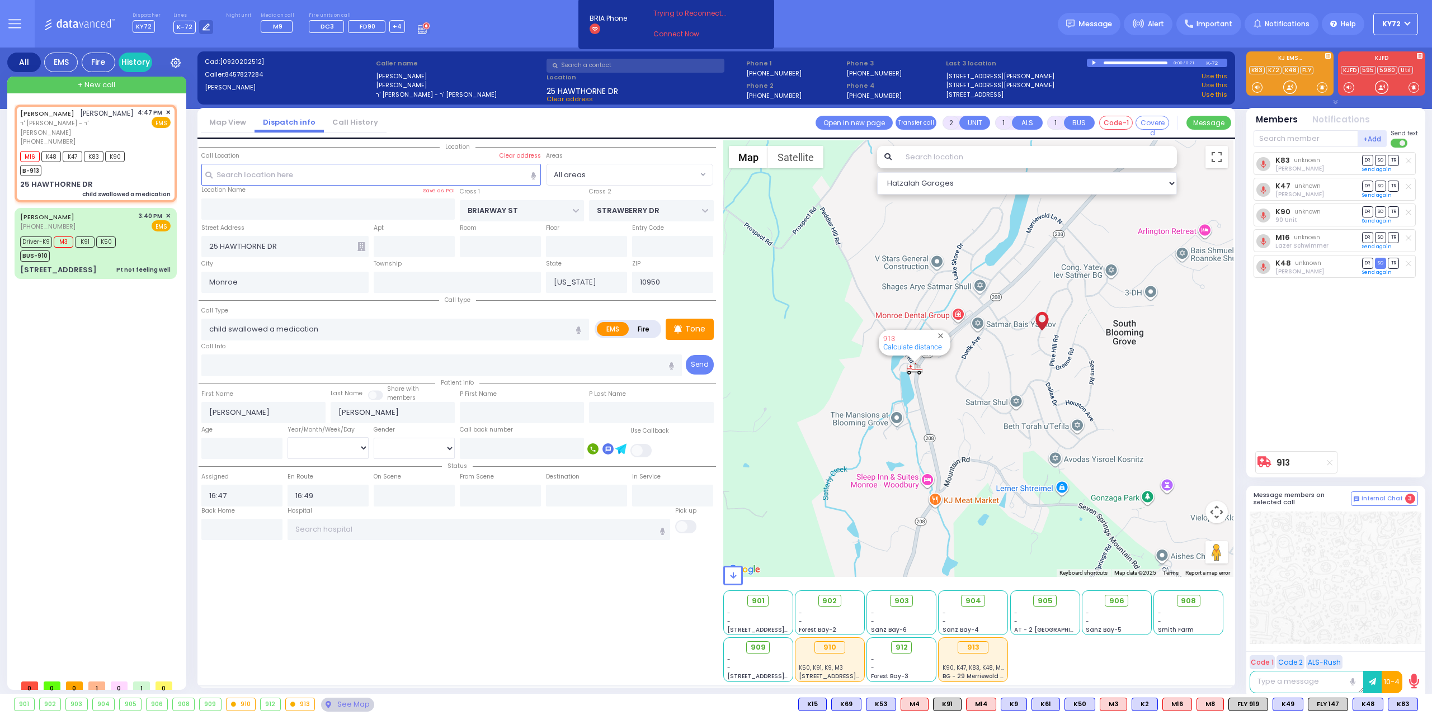
select select
radio input "true"
select select
select select "Hatzalah Garages"
click at [373, 522] on input "text" at bounding box center [478, 529] width 383 height 21
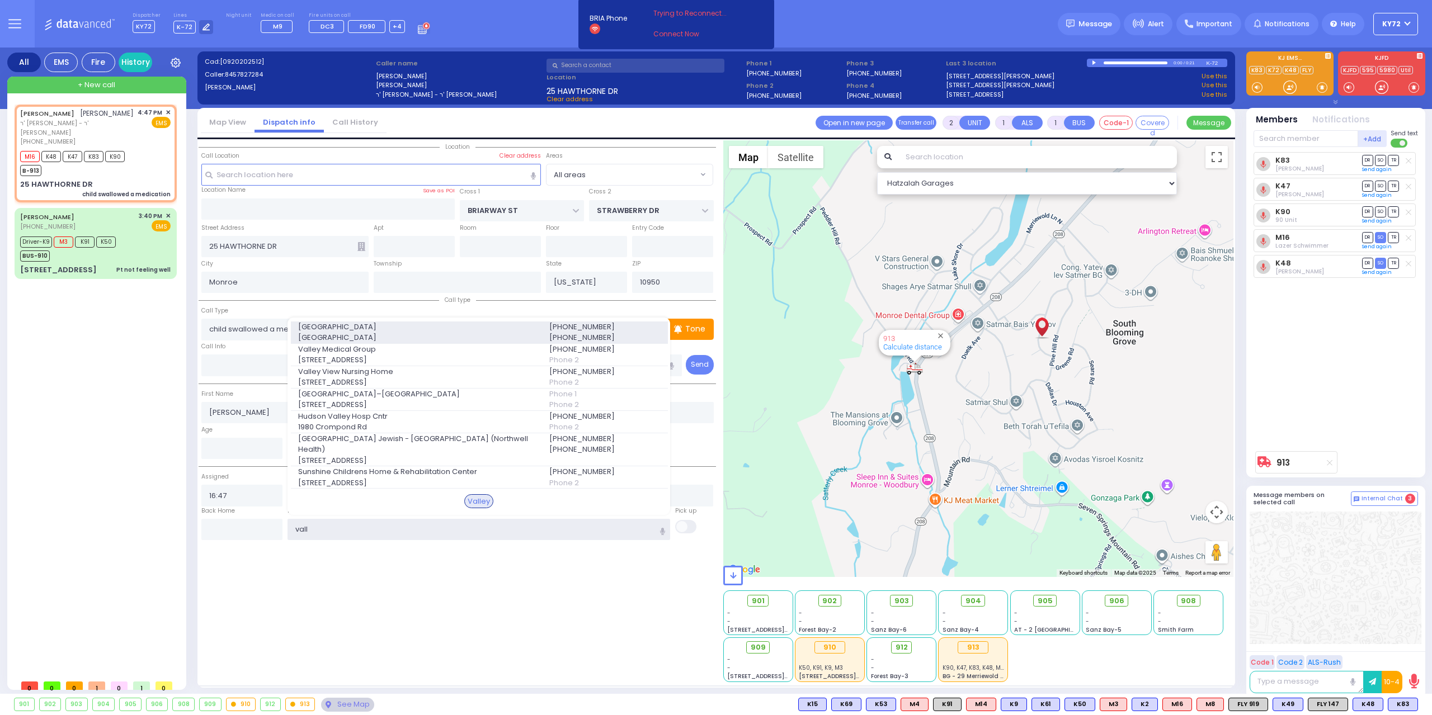
type input "vall"
click at [403, 343] on span "4 Valley Health Plaza" at bounding box center [417, 337] width 238 height 11
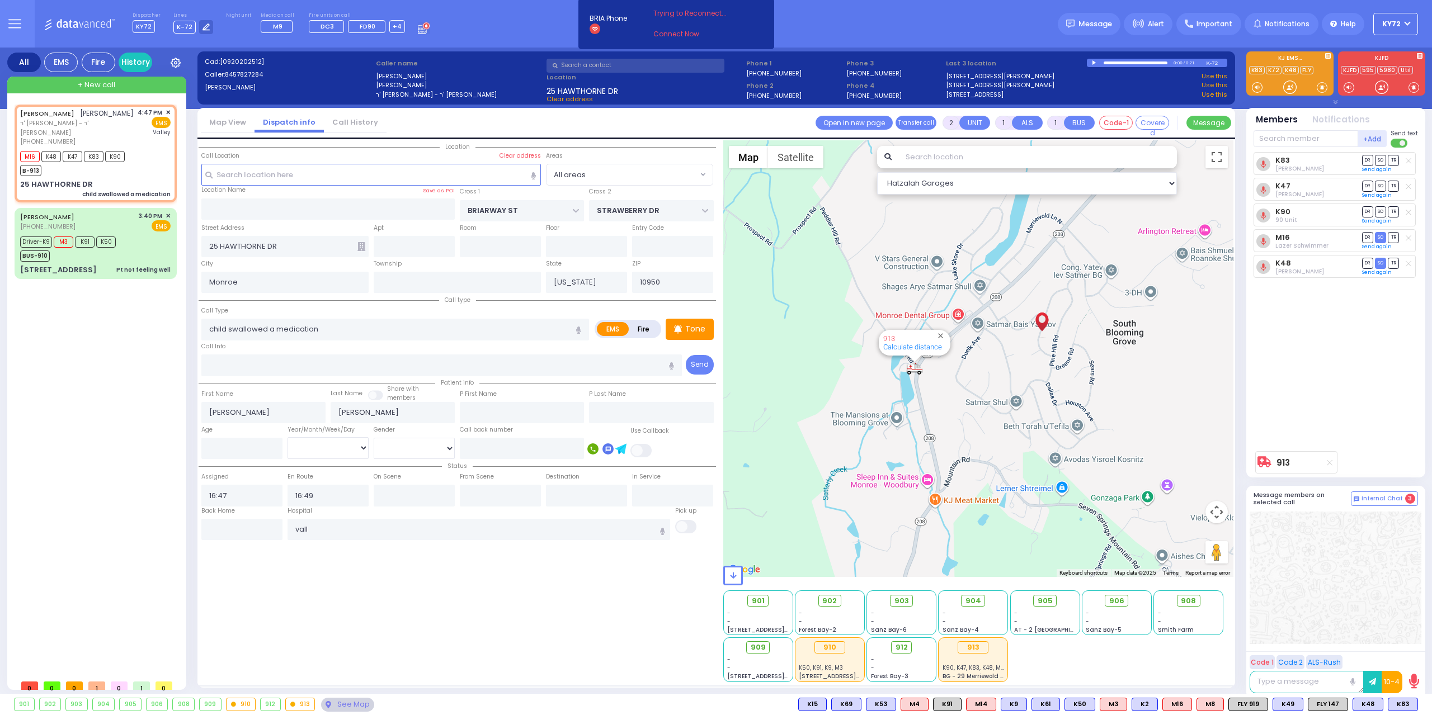
select select
radio input "true"
select select
type input "Valley Hospital"
select select "Hatzalah Garages"
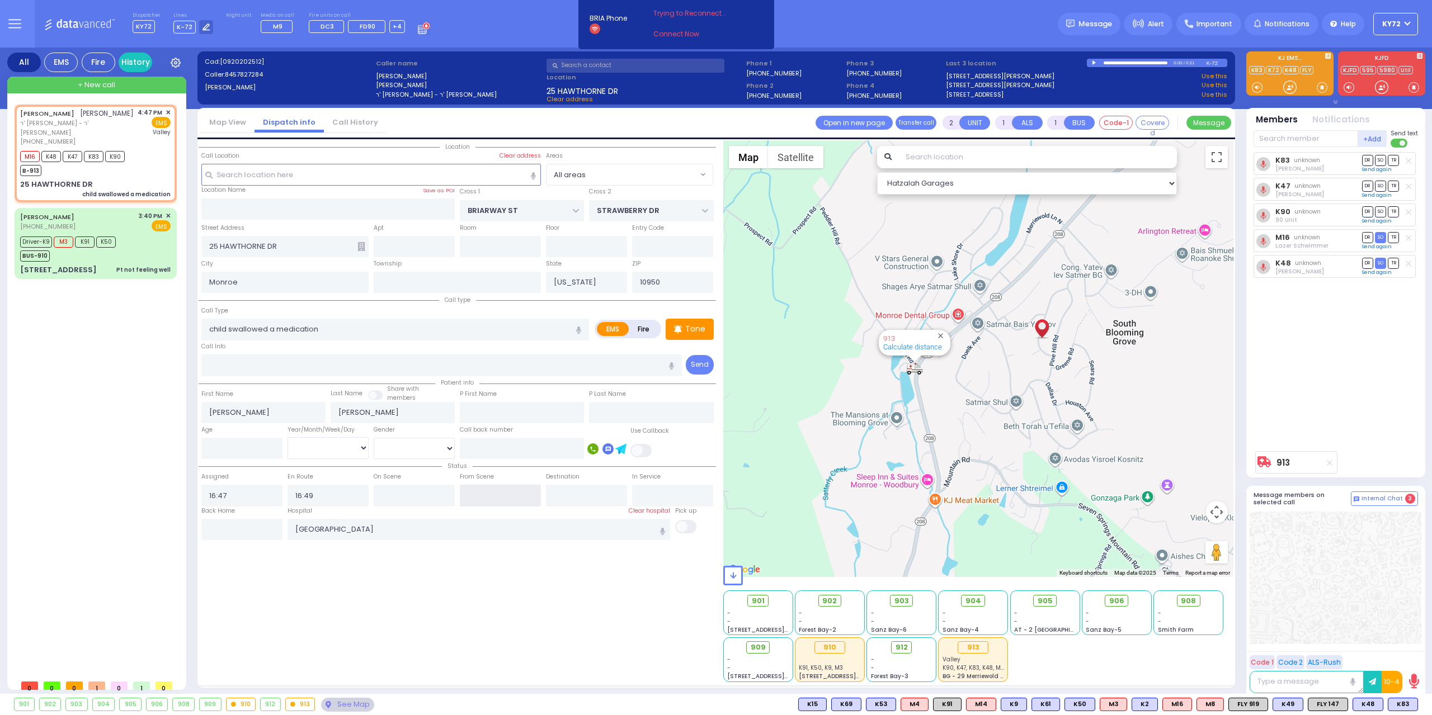
click at [490, 492] on input "text" at bounding box center [500, 495] width 81 height 21
type input "17:42"
select select
radio input "true"
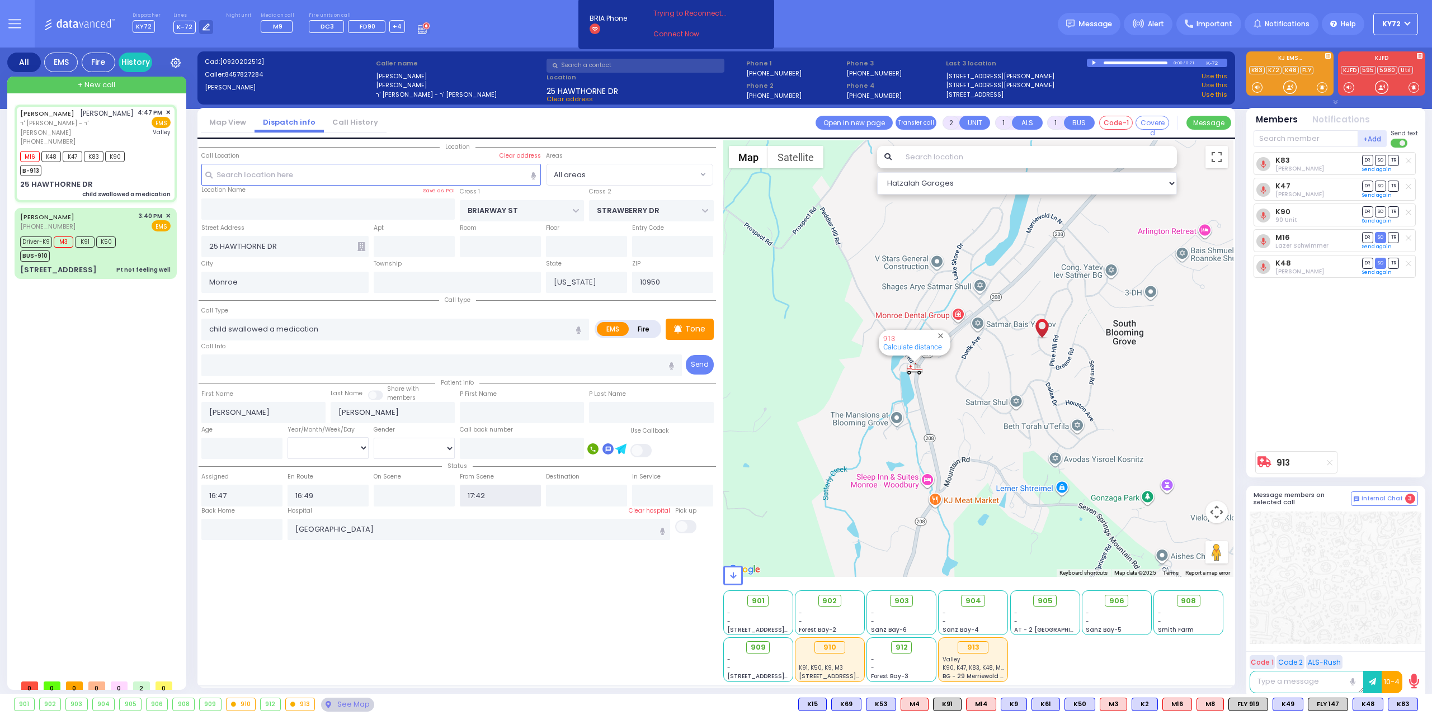
select select
select select "Hatzalah Garages"
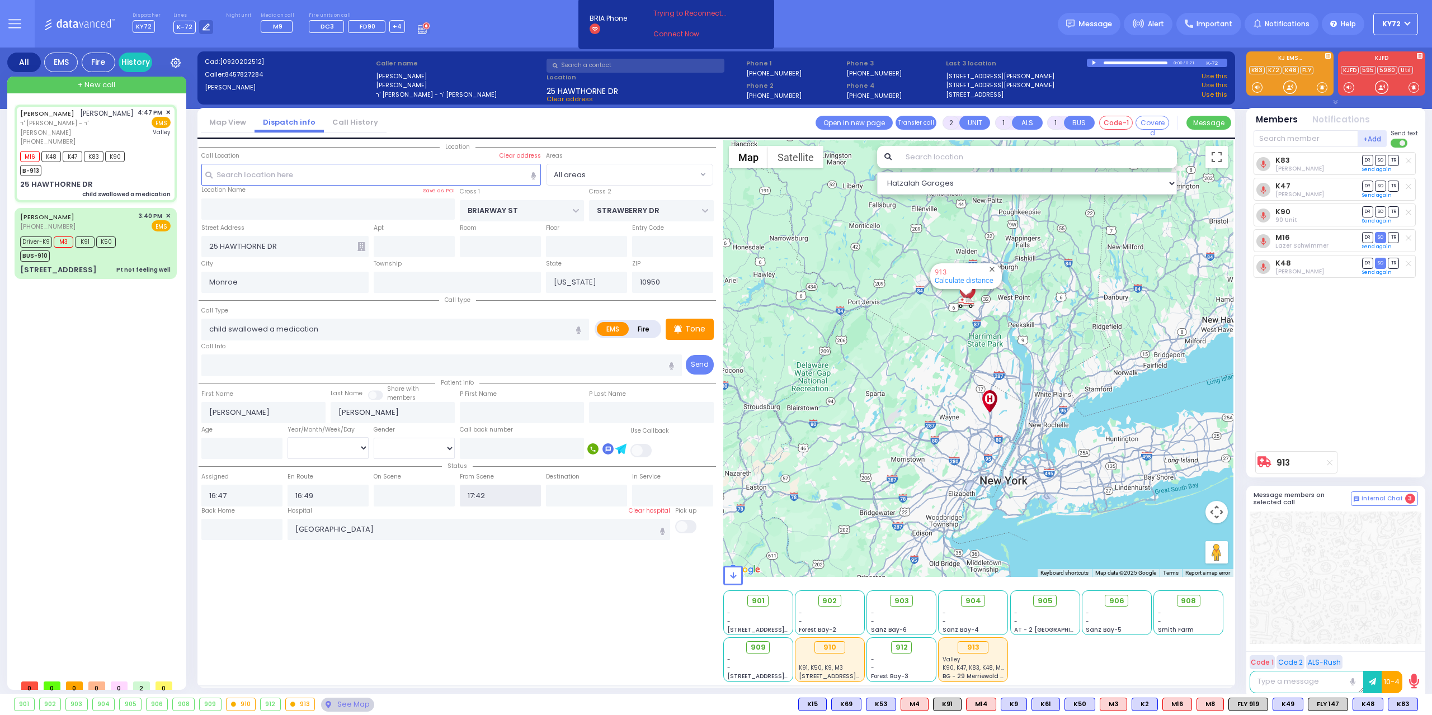
type input "6"
select select
radio input "true"
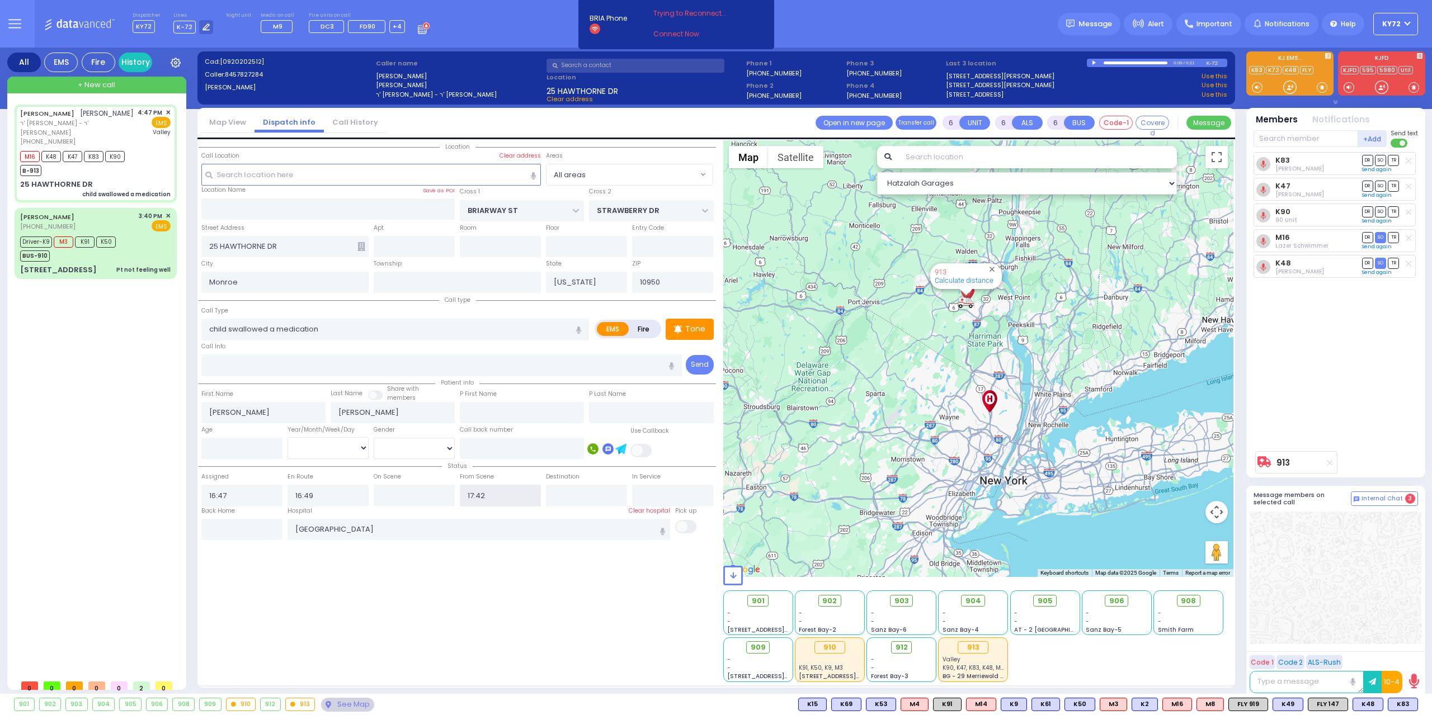
type input "Unknown"
select select "Year"
select select "Hatzalah Garages"
select select
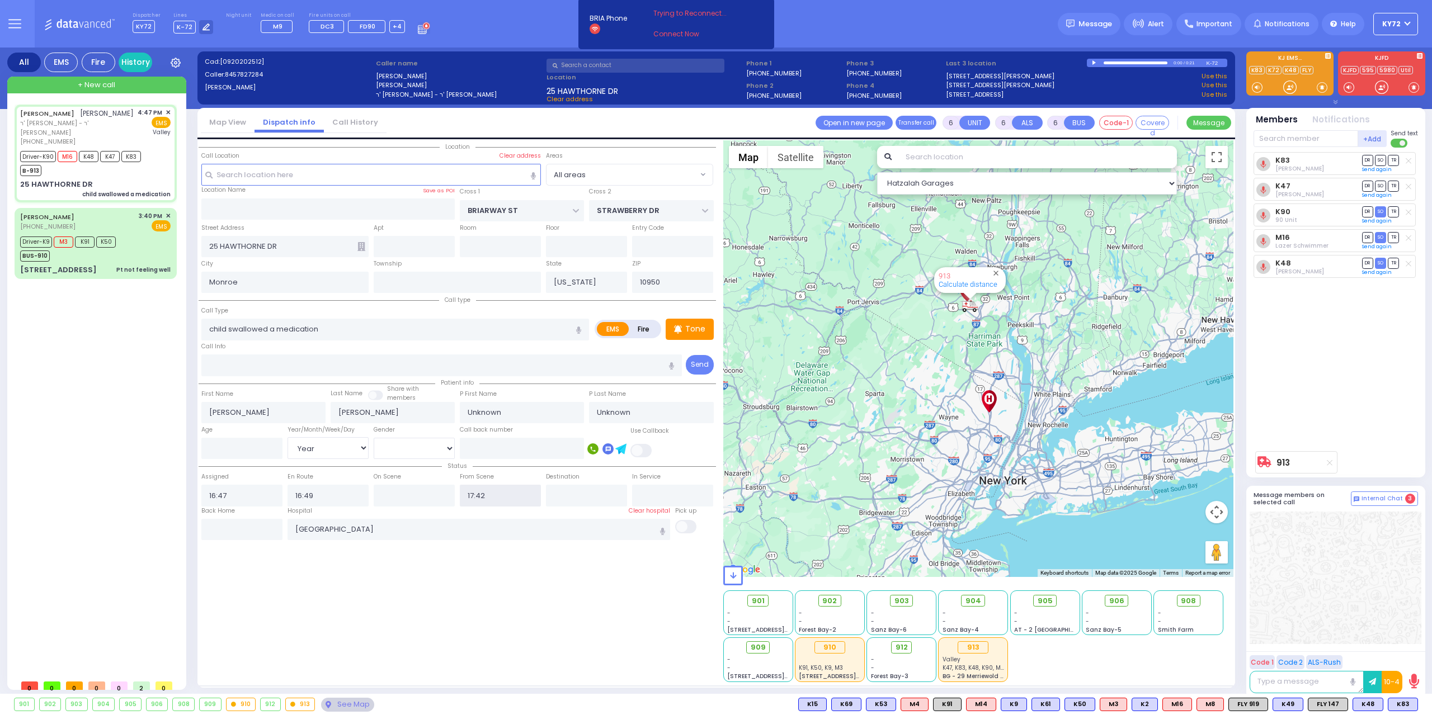
radio input "true"
select select "Year"
select select "Hatzalah Garages"
select select
radio input "true"
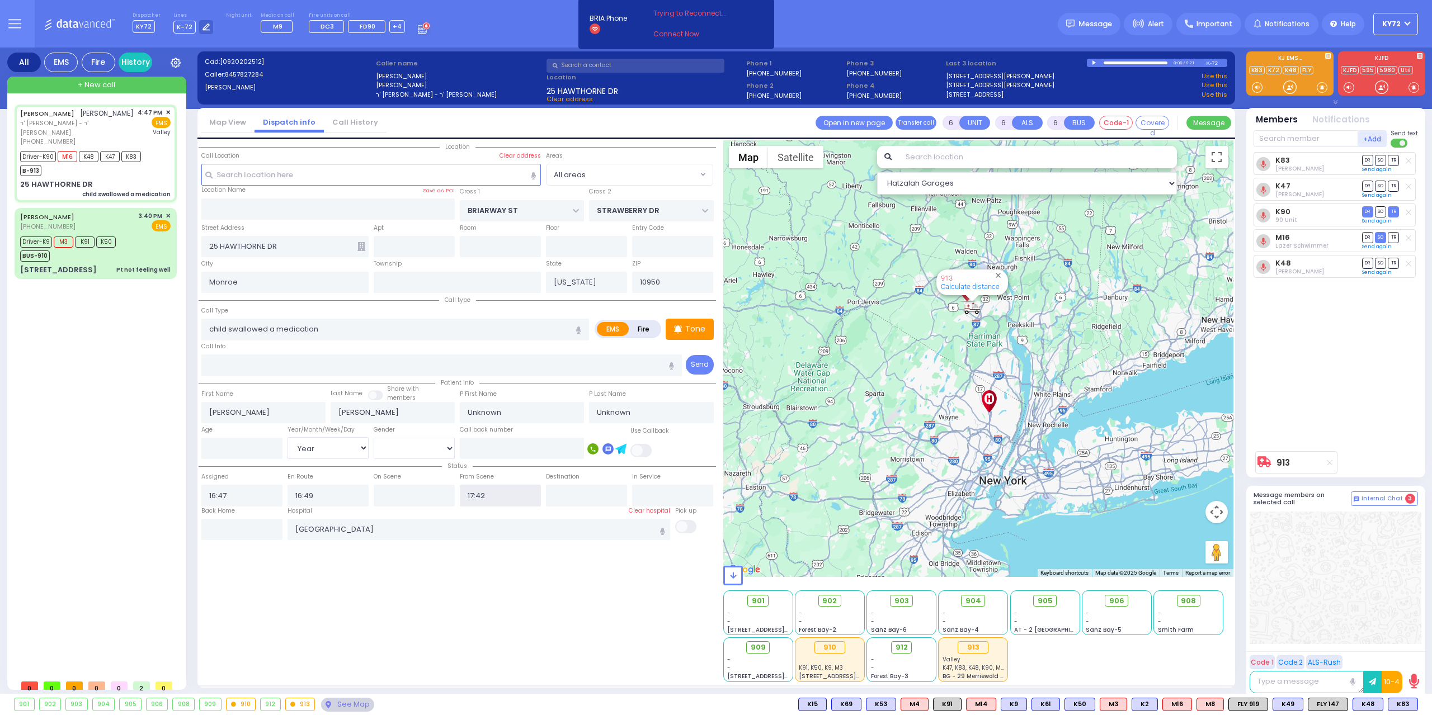
select select "Year"
select select "Hatzalah Garages"
select select
radio input "true"
select select "Year"
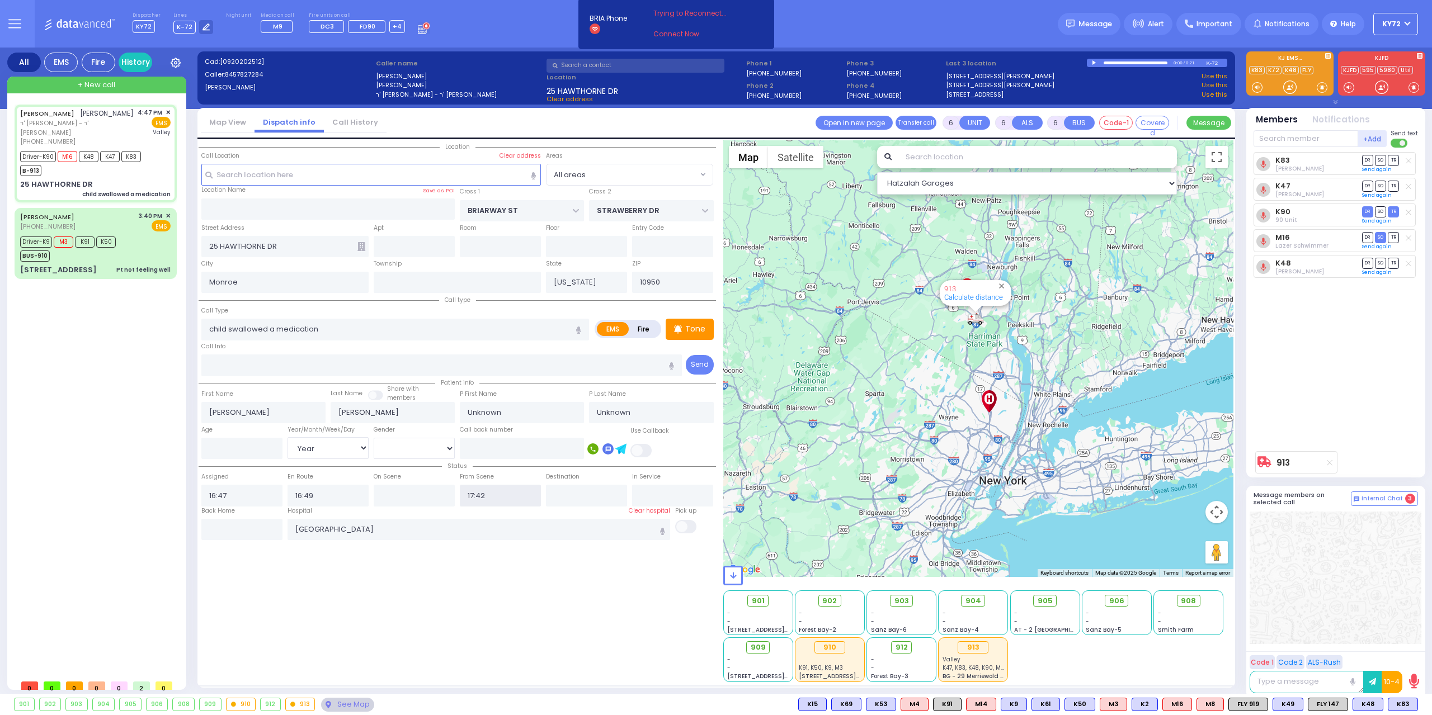
select select "Hatzalah Garages"
select select
radio input "true"
select select "Year"
select select "Hatzalah Garages"
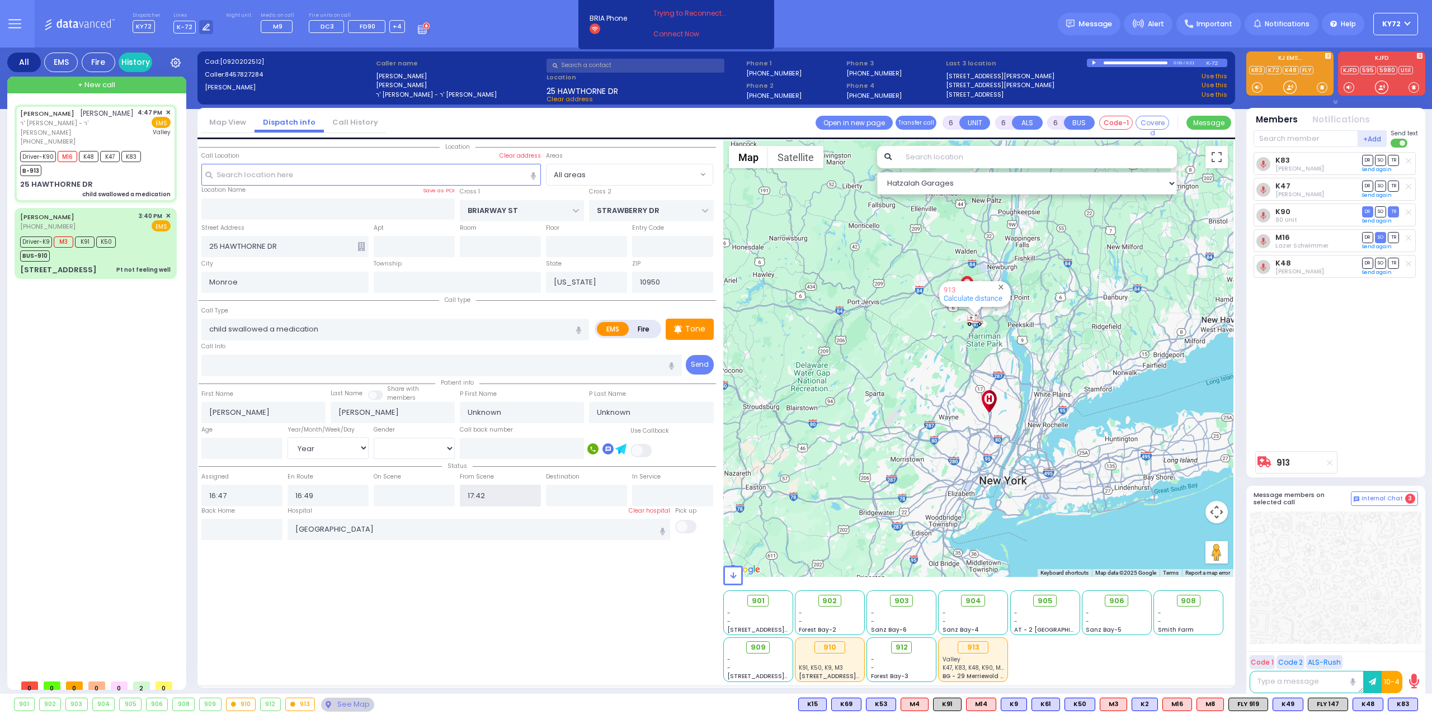
select select
radio input "true"
select select "Year"
select select "Hatzalah Garages"
select select
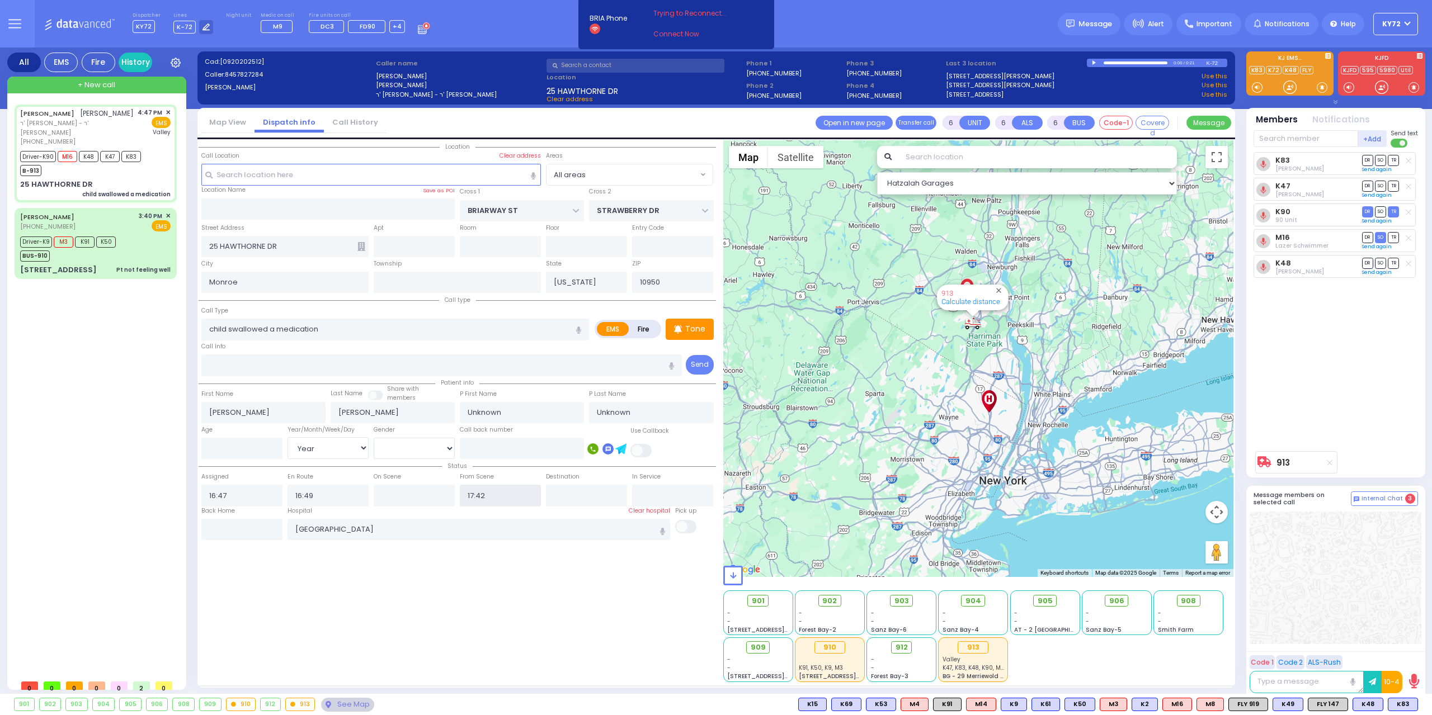
radio input "true"
select select "Year"
type input "16:50"
select select "Hatzalah Garages"
select select
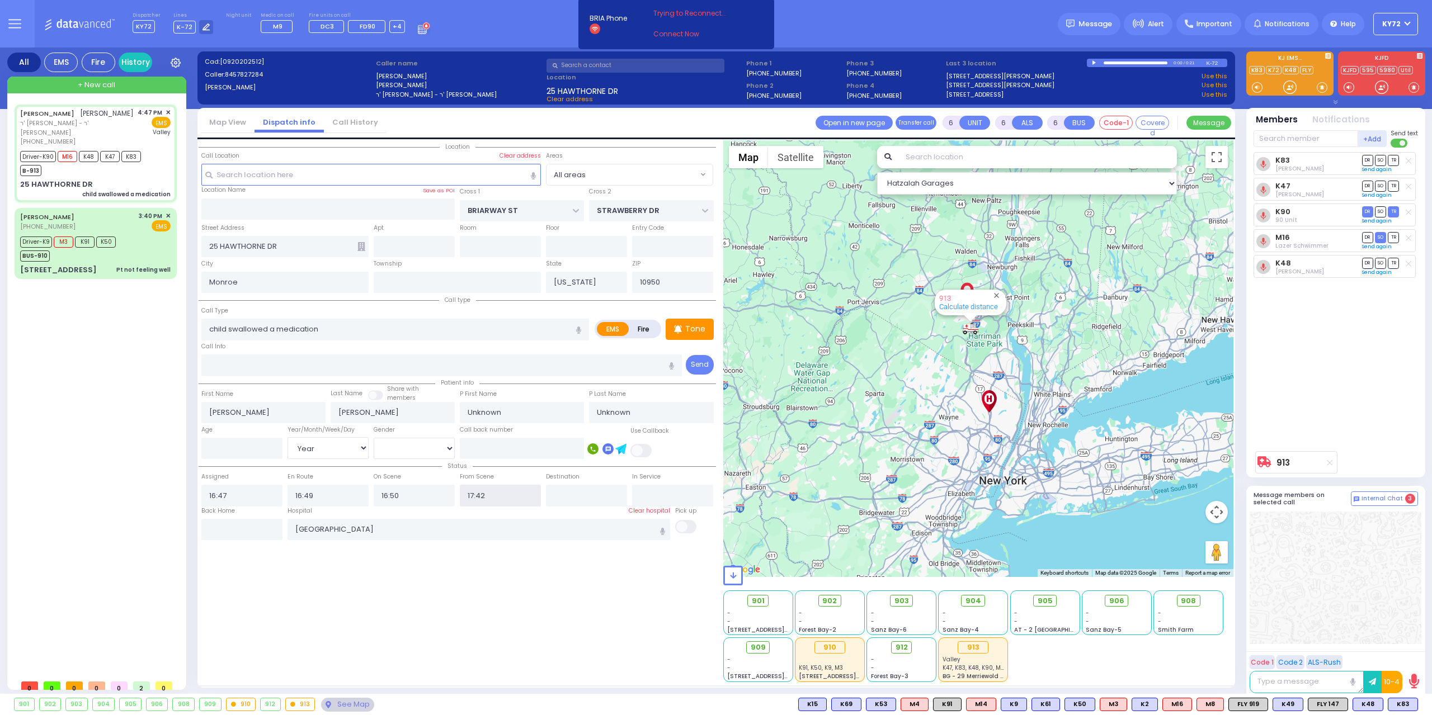
radio input "true"
type input "David"
type input "Hollender"
type input "2"
select select "Year"
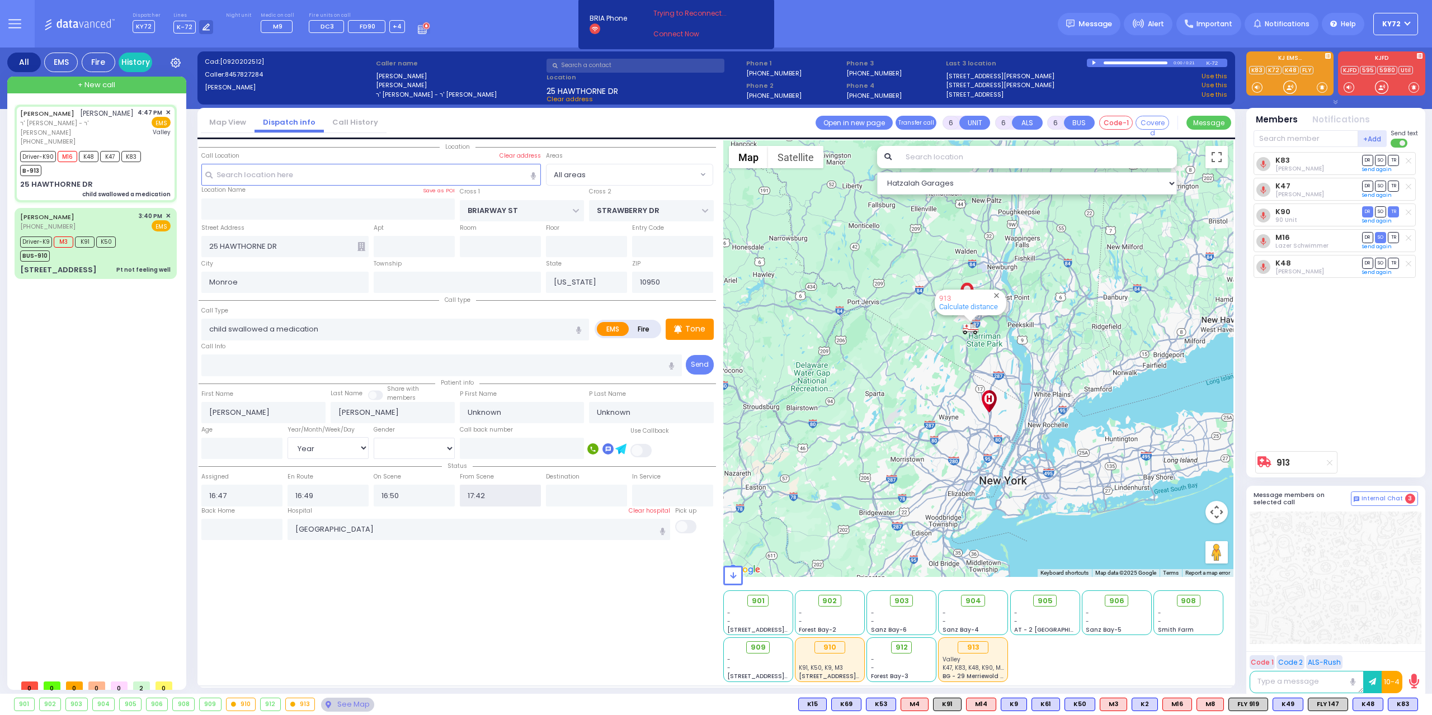
select select "Male"
select select "Hatzalah Garages"
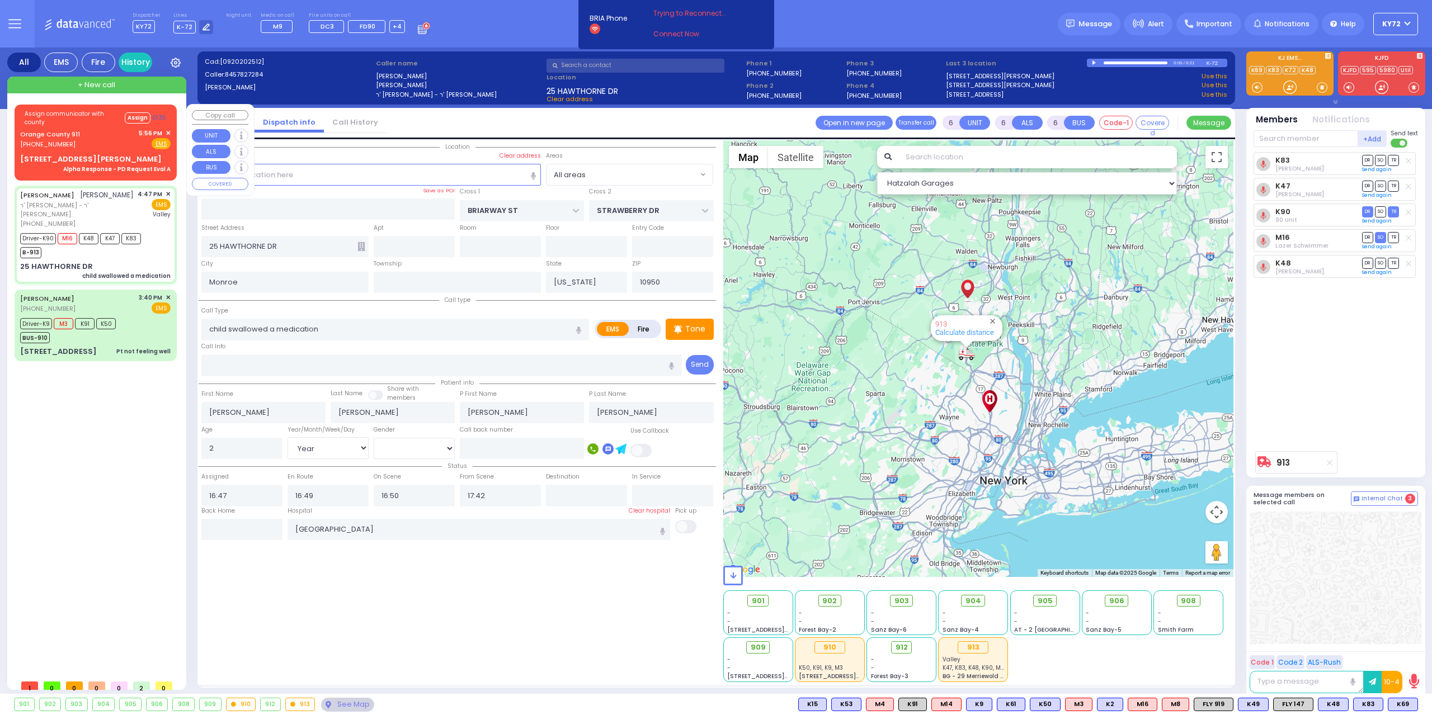
click at [77, 150] on div "Assign communicator with county Assign 01:35 Orange County 911 (845) 469-0911 5…" at bounding box center [96, 140] width 158 height 69
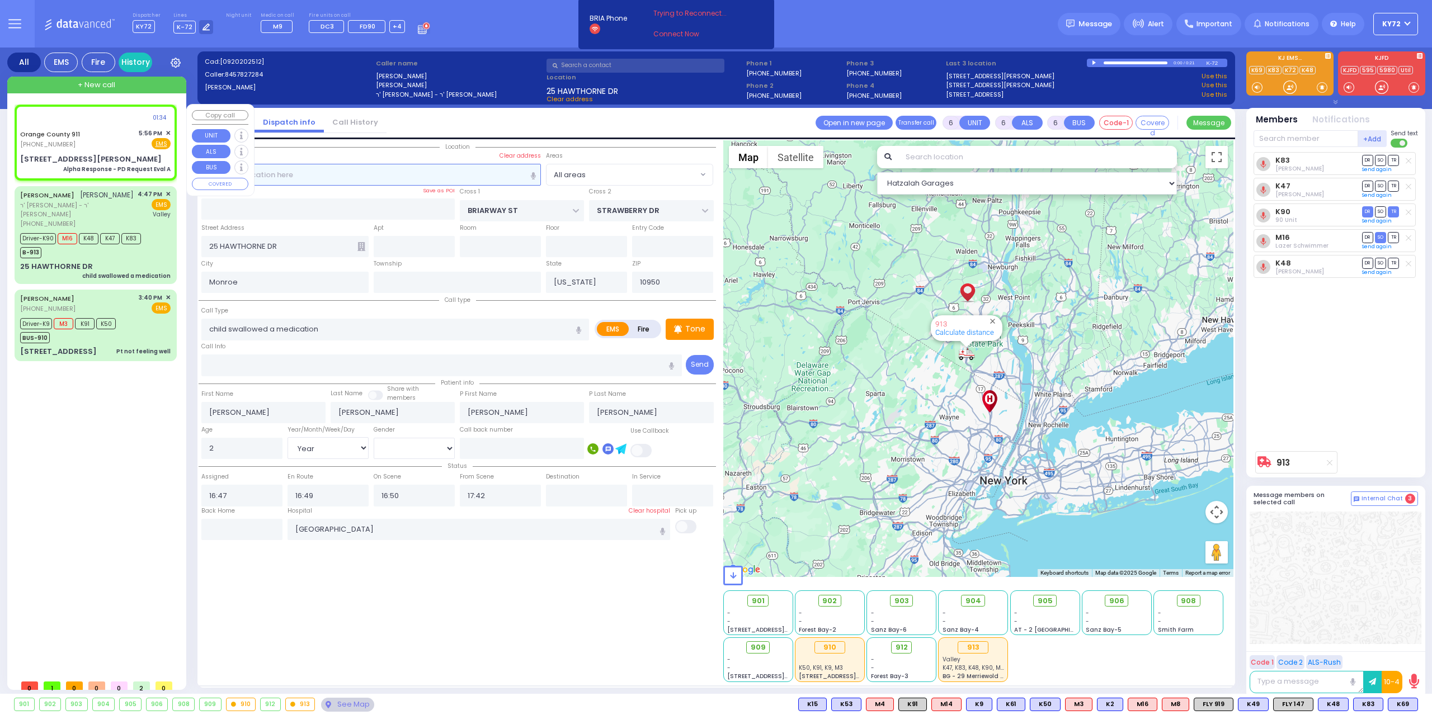
select select
type input "Alpha Response - PD Request Eval A"
radio input "true"
type input "Nature: : Alpha Response - PD Request Eval A Address: : 37 Ludlam Rd, 10950 Cro…"
select select
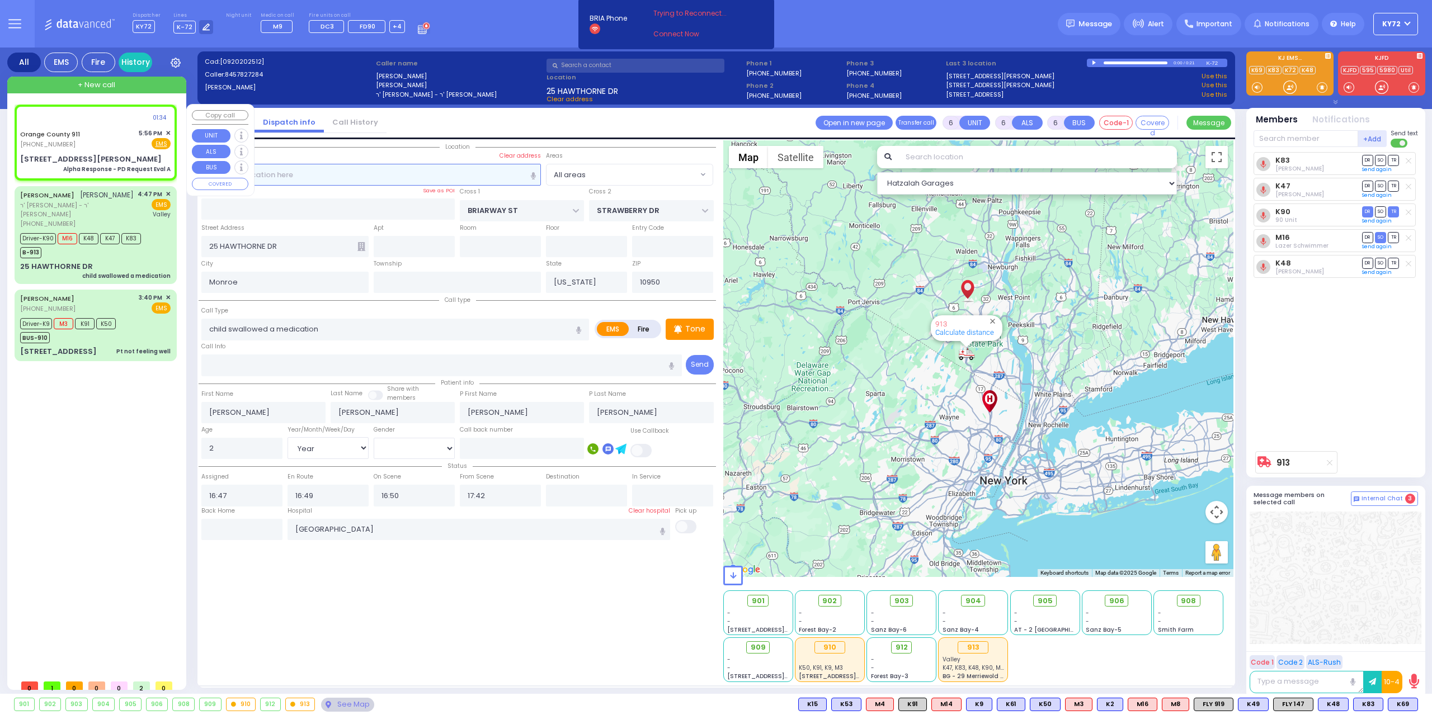
select select
select select "Hatzalah Garages"
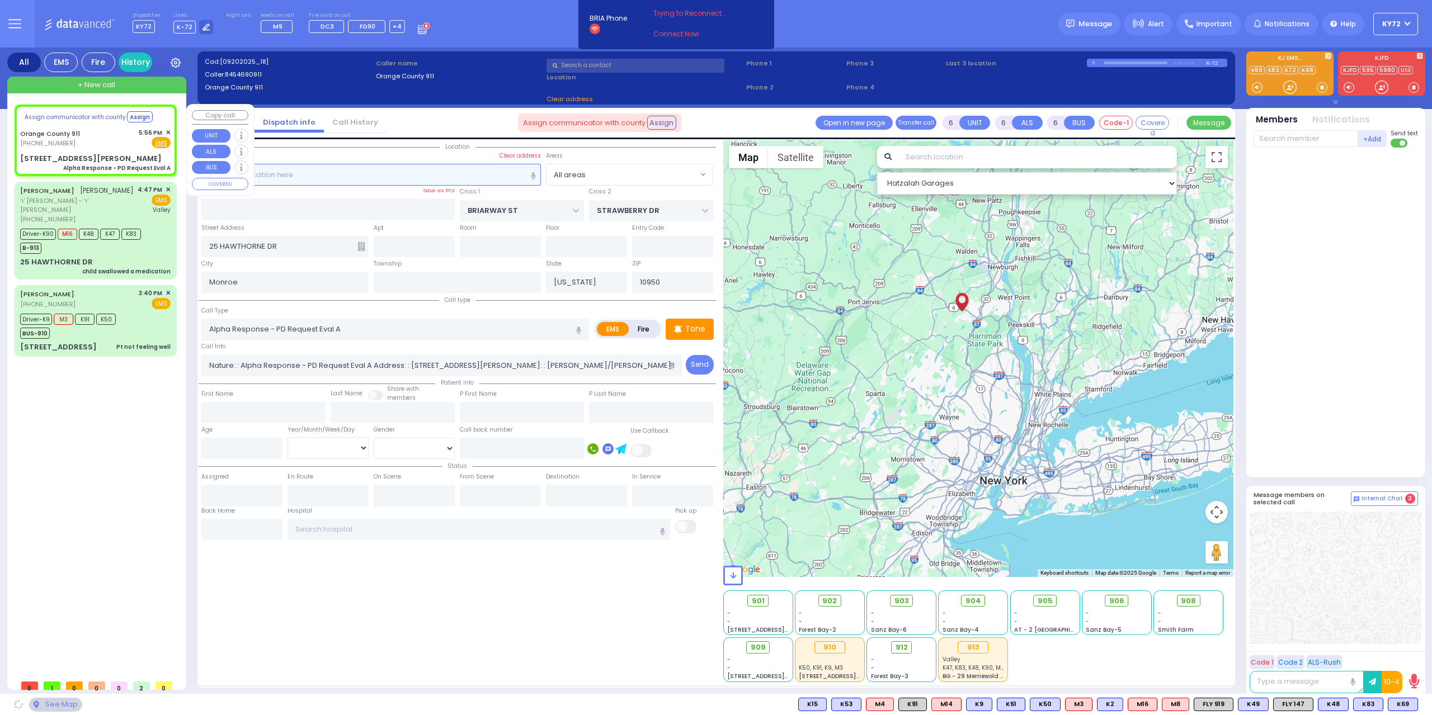
select select
radio input "true"
select select
select select "Hatzalah Garages"
type input "37 Ludlam Rd"
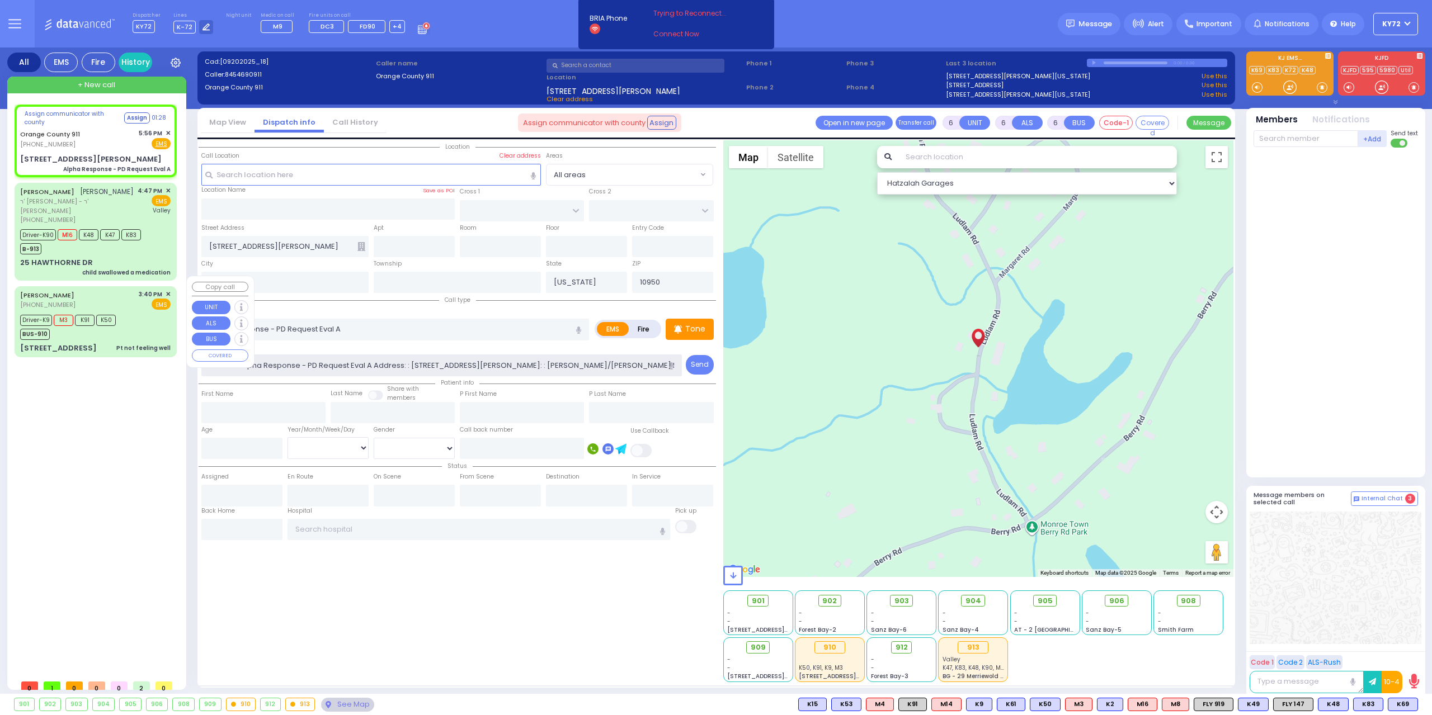
drag, startPoint x: 336, startPoint y: 361, endPoint x: 105, endPoint y: 346, distance: 230.9
click at [105, 346] on div "All EMS Fire History Settings" at bounding box center [716, 373] width 1418 height 651
click at [86, 140] on div "Orange County 911 (845) 469-0911 5:56 PM ✕ Fire EMS" at bounding box center [95, 138] width 150 height 21
select select
radio input "true"
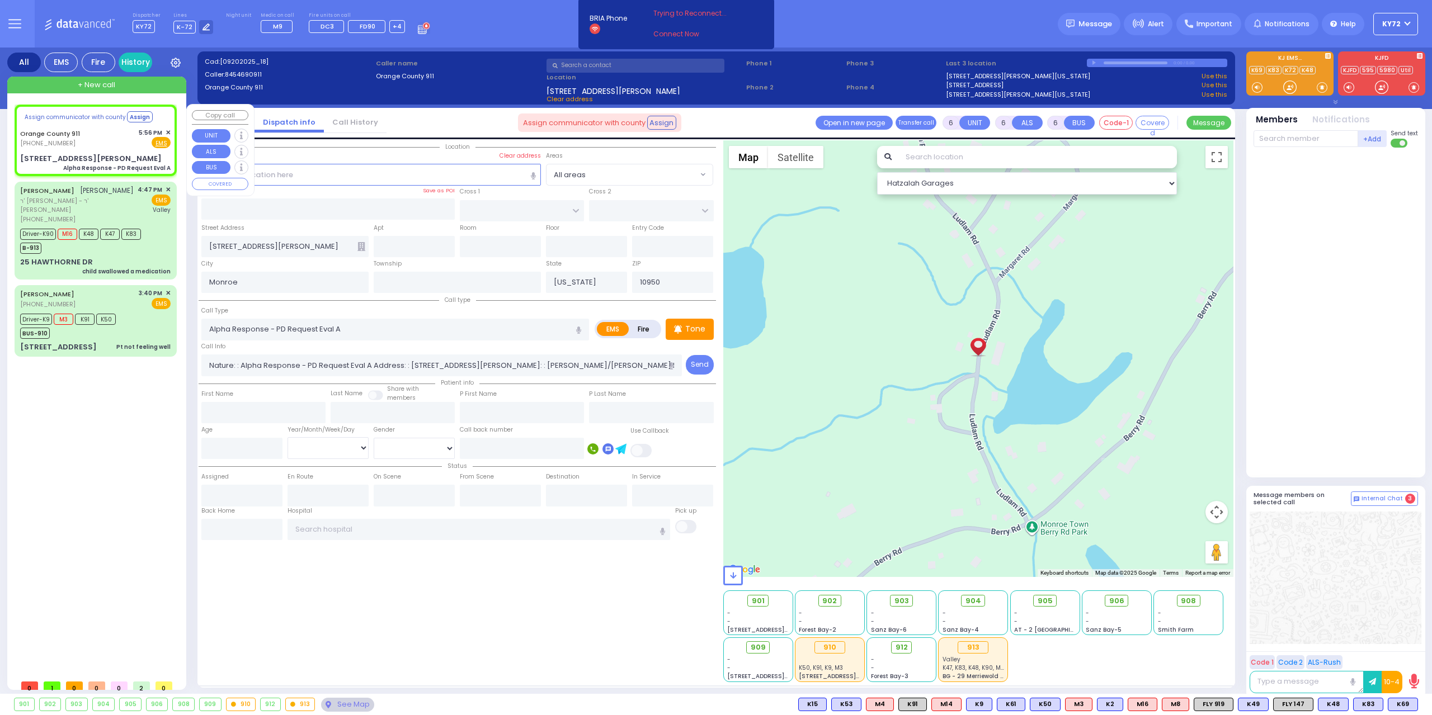
select select
select select "Hatzalah Garages"
click at [102, 146] on div "Orange County 911 (845) 469-0911 5:56 PM ✕ Fire EMS" at bounding box center [95, 139] width 150 height 21
select select
radio input "true"
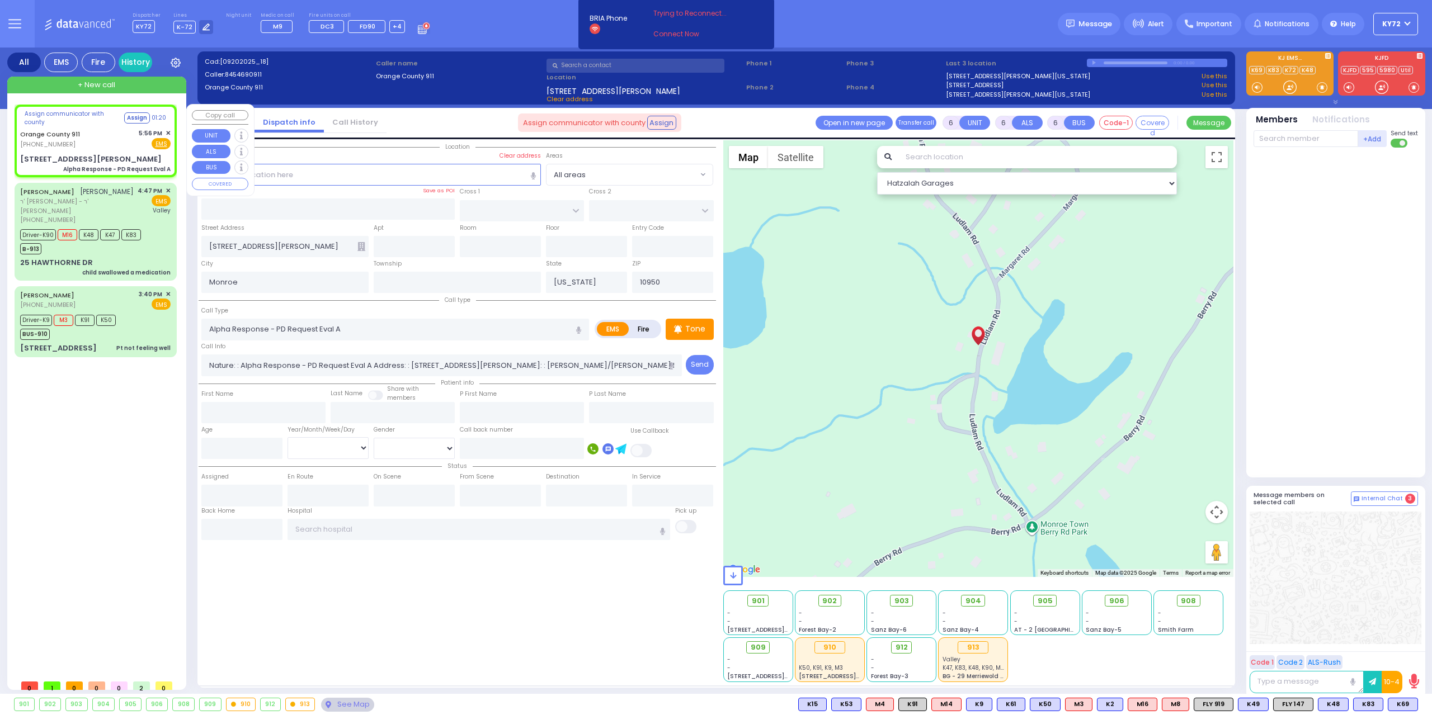
select select
select select "Hatzalah Garages"
click at [165, 131] on div "5:56 PM ✕" at bounding box center [155, 133] width 32 height 10
select select
radio input "true"
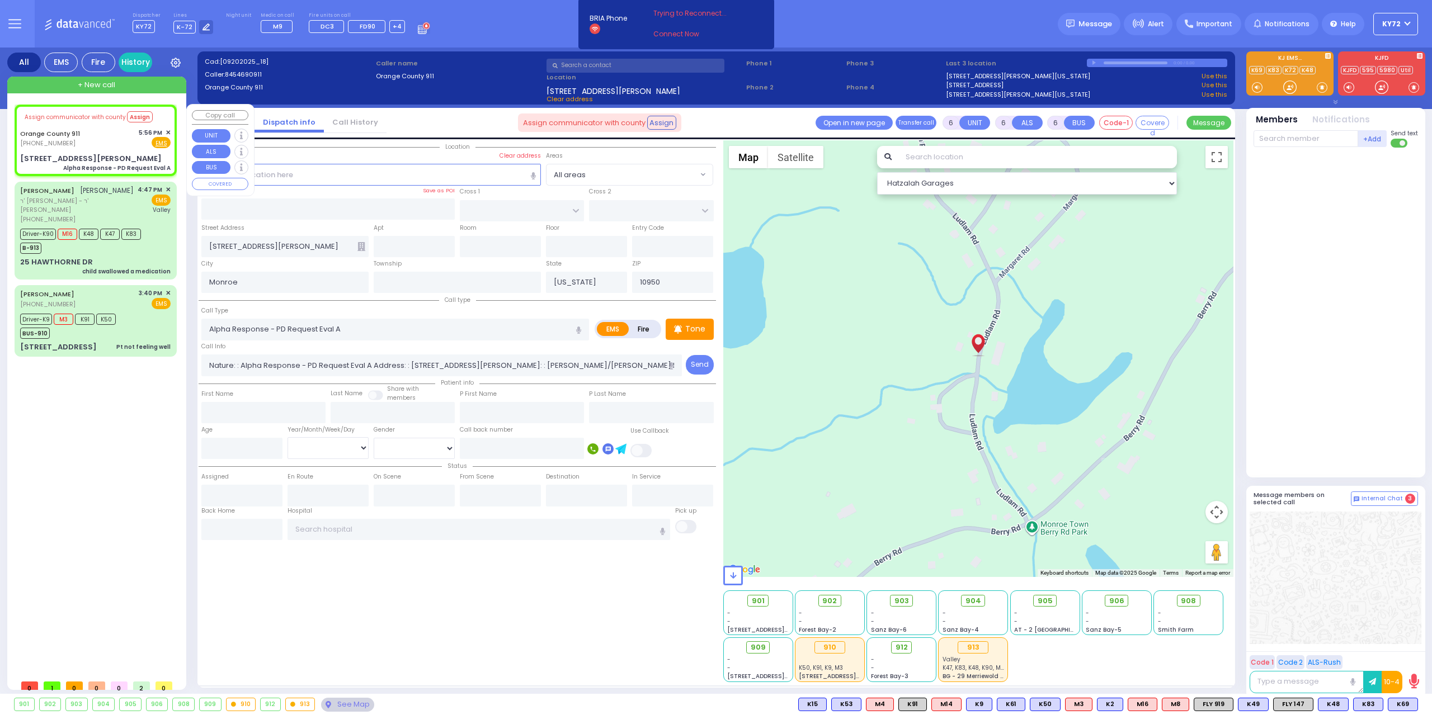
select select
select select "Hatzalah Garages"
click at [167, 132] on span "✕" at bounding box center [168, 133] width 5 height 10
click at [166, 129] on span "✕" at bounding box center [168, 133] width 5 height 10
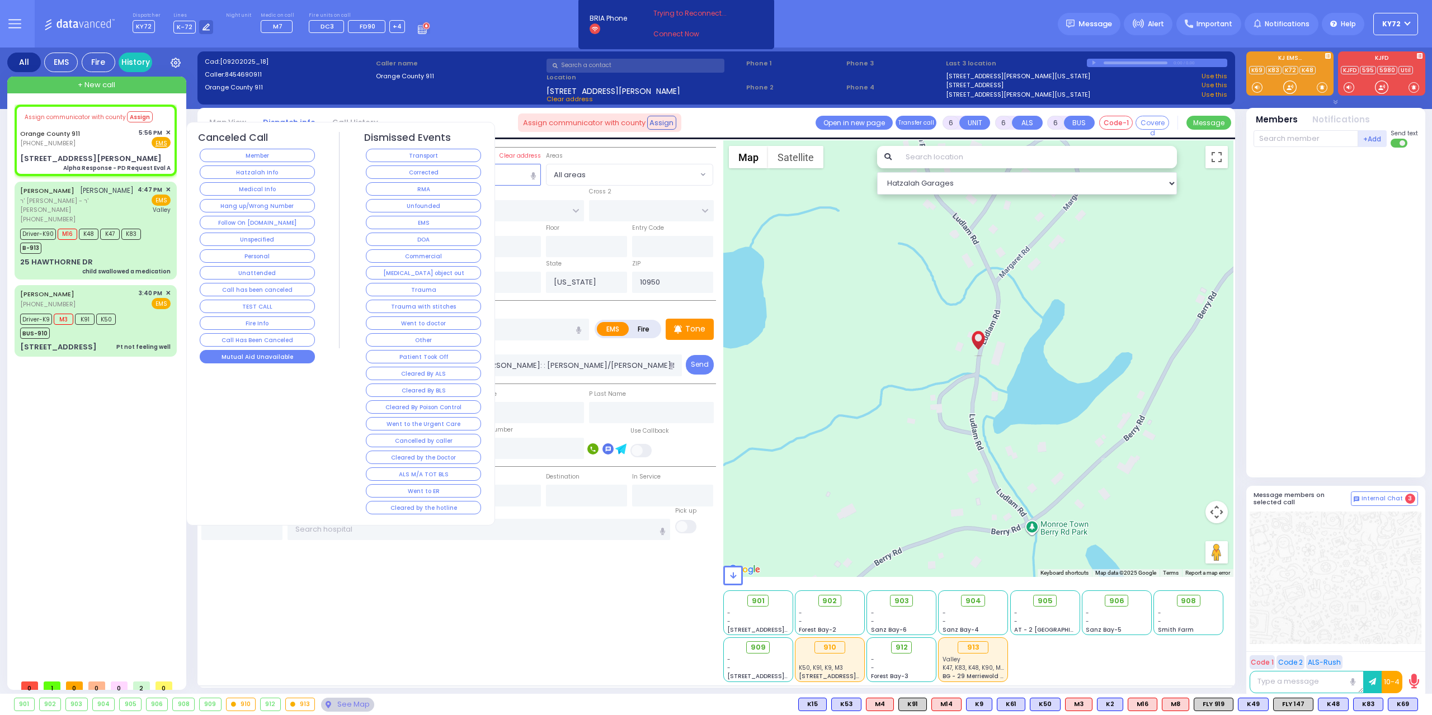
click at [267, 350] on button "Mutual Aid Unavailable" at bounding box center [257, 356] width 115 height 13
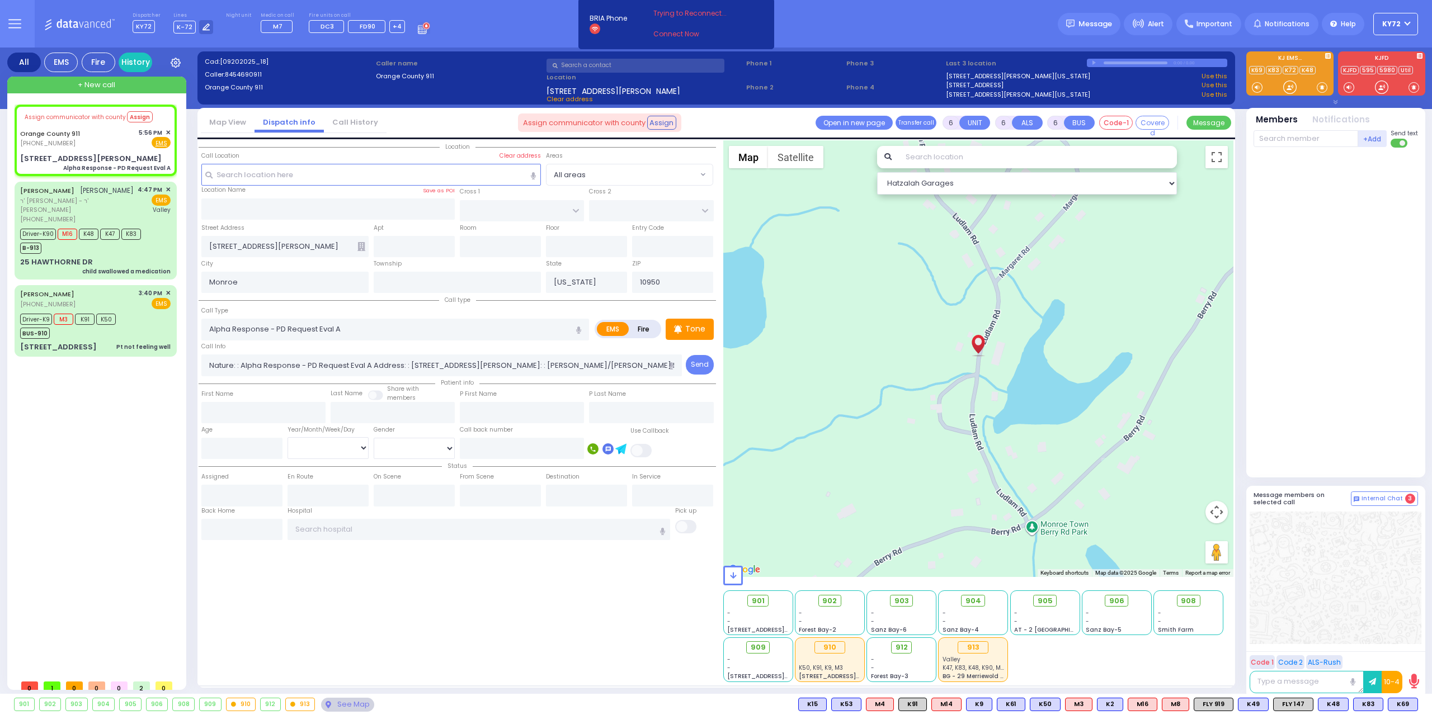
select select
radio input "true"
select select
